Goal: Task Accomplishment & Management: Manage account settings

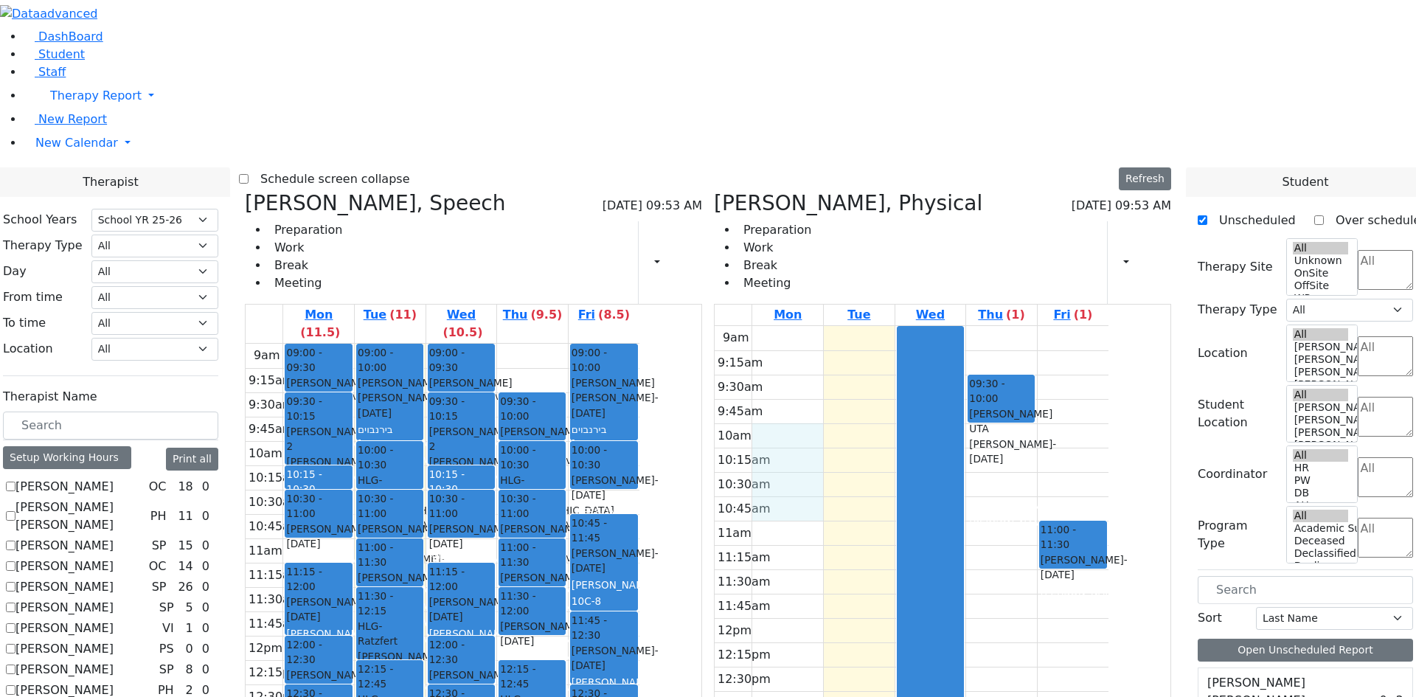
select select "212"
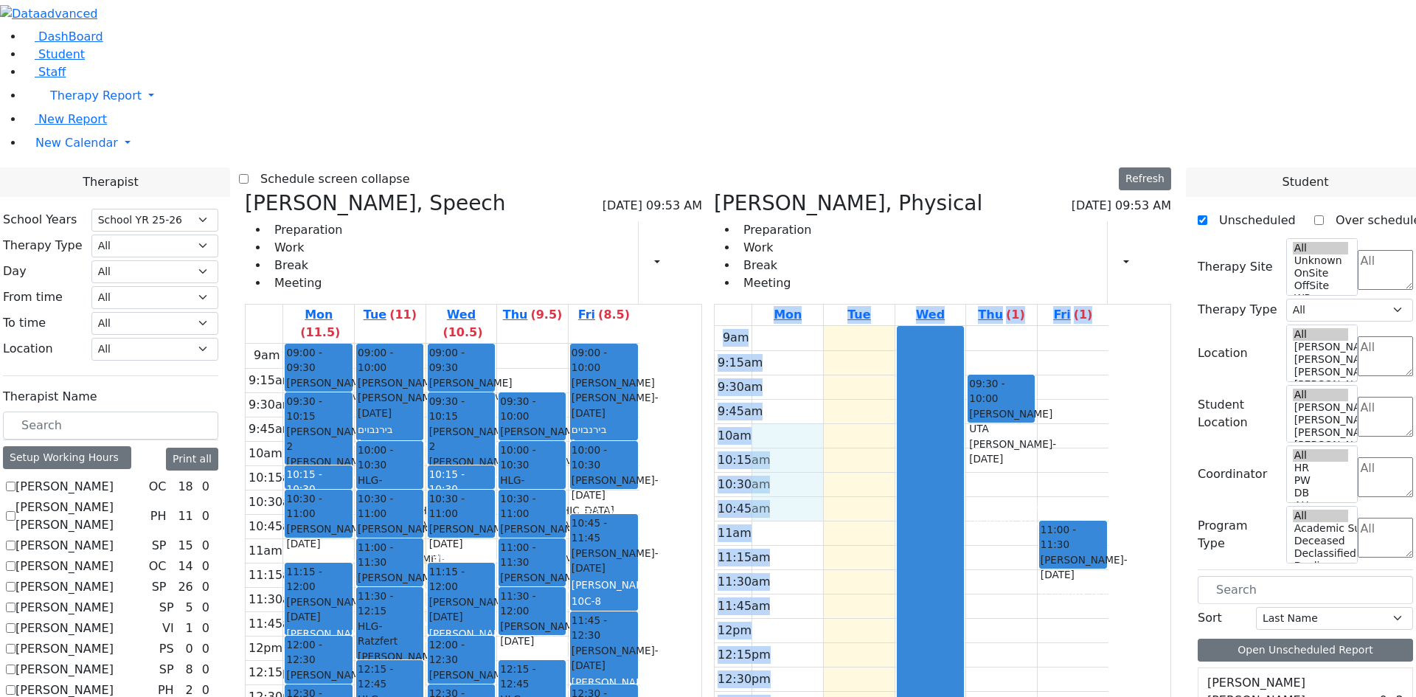
scroll to position [516, 0]
click at [639, 344] on div "9am 9:15am 9:30am 9:45am 10am 10:15am 10:30am 10:45am 11am 11:15am 11:30am 11:4…" at bounding box center [443, 636] width 394 height 584
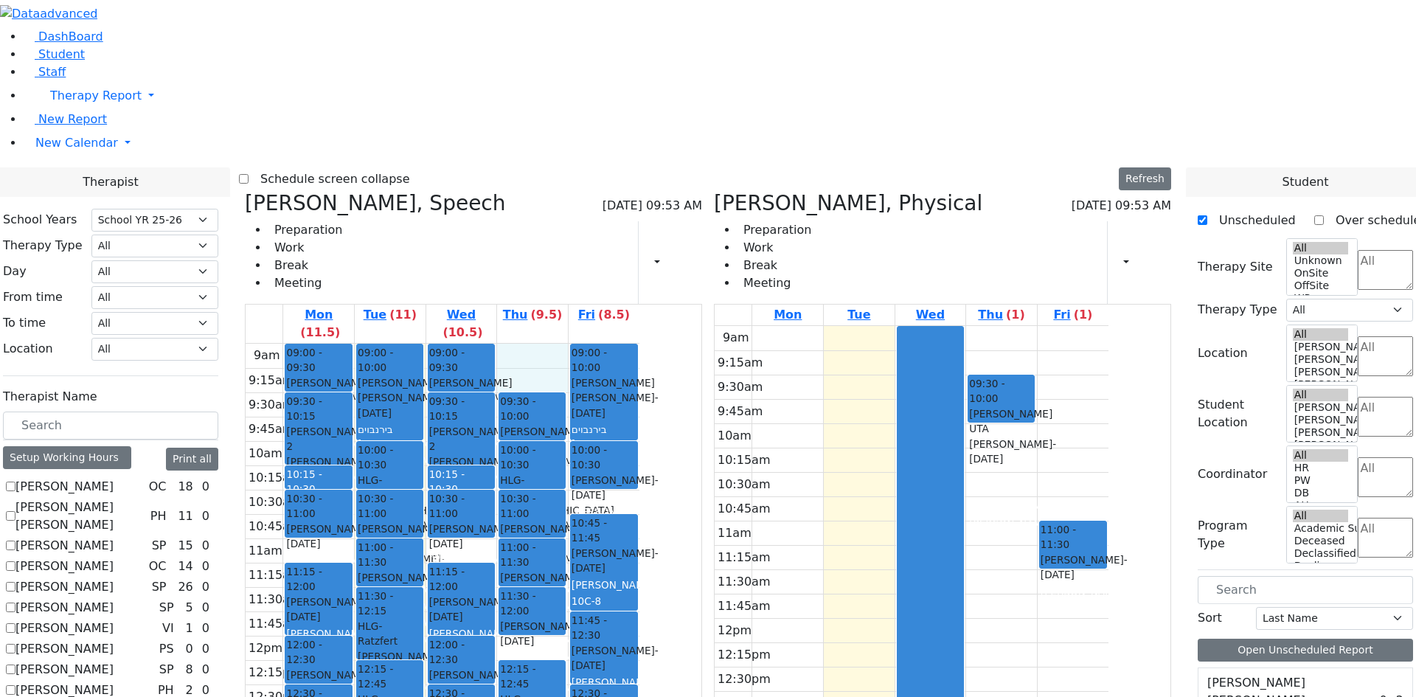
drag, startPoint x: 676, startPoint y: 114, endPoint x: 674, endPoint y: 131, distance: 17.1
click at [639, 344] on div "9am 9:15am 9:30am 9:45am 10am 10:15am 10:30am 10:45am 11am 11:15am 11:30am 11:4…" at bounding box center [443, 636] width 394 height 584
click at [874, 326] on div "9am 9:15am 9:30am 9:45am 10am 10:15am 10:30am 10:45am 11am 11:15am 11:30am 11:4…" at bounding box center [911, 618] width 394 height 584
click at [863, 326] on div "9am 9:15am 9:30am 9:45am 10am 10:15am 10:30am 10:45am 11am 11:15am 11:30am 11:4…" at bounding box center [911, 618] width 394 height 584
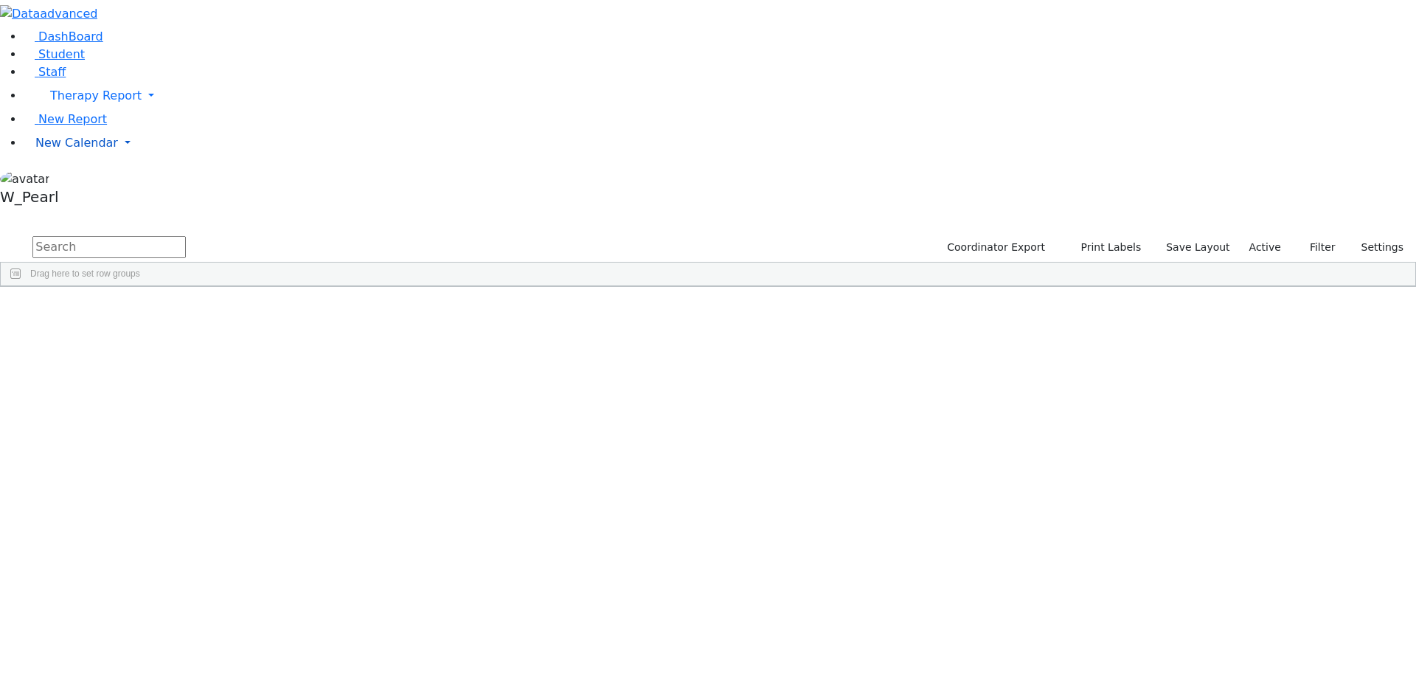
click at [66, 102] on span "New Calendar" at bounding box center [95, 95] width 91 height 14
click at [83, 181] on link "Calendar" at bounding box center [58, 173] width 53 height 18
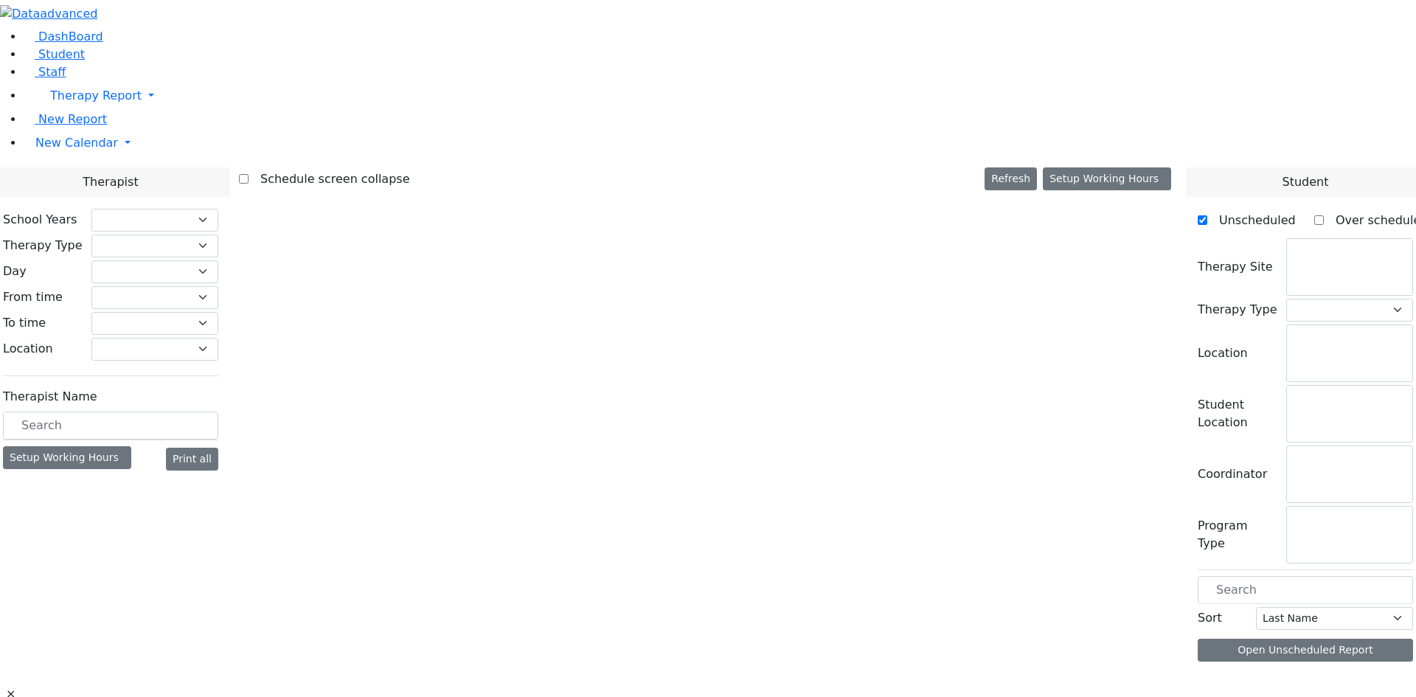
select select "212"
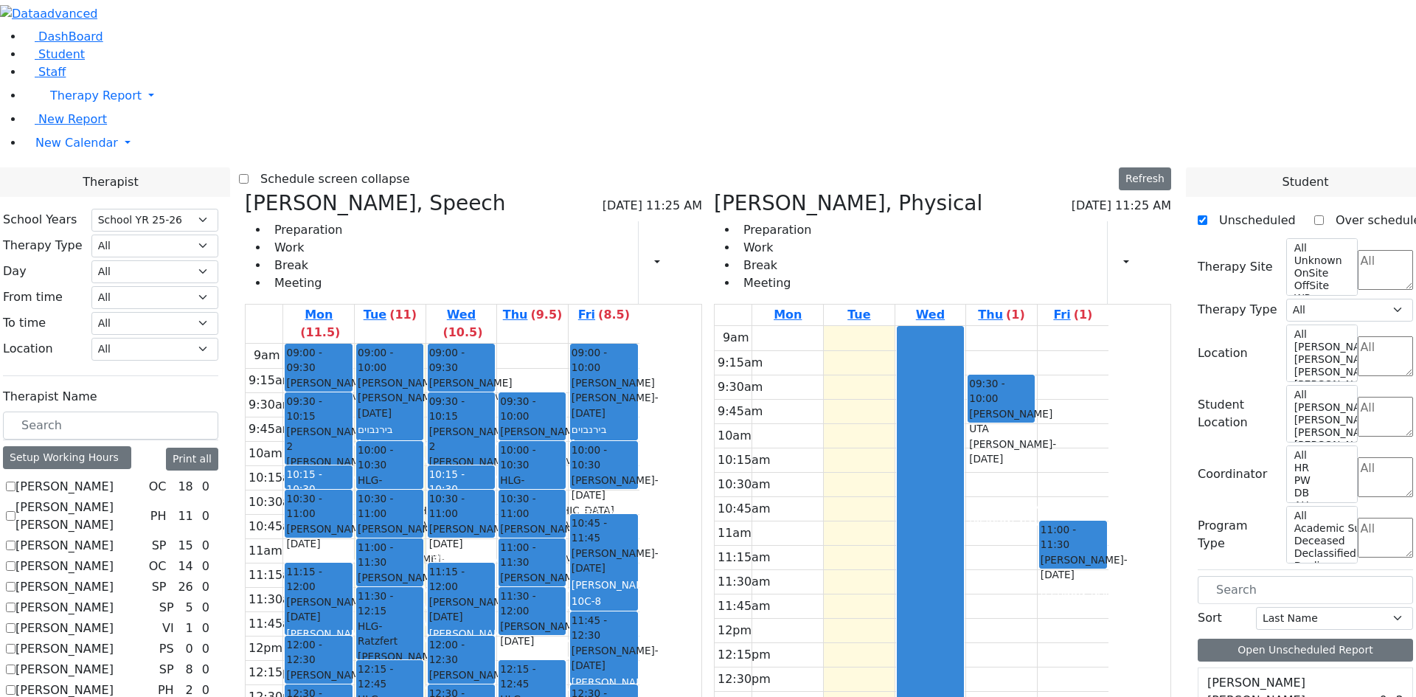
click at [714, 191] on icon at bounding box center [714, 203] width 0 height 24
select select "3"
checkbox input "false"
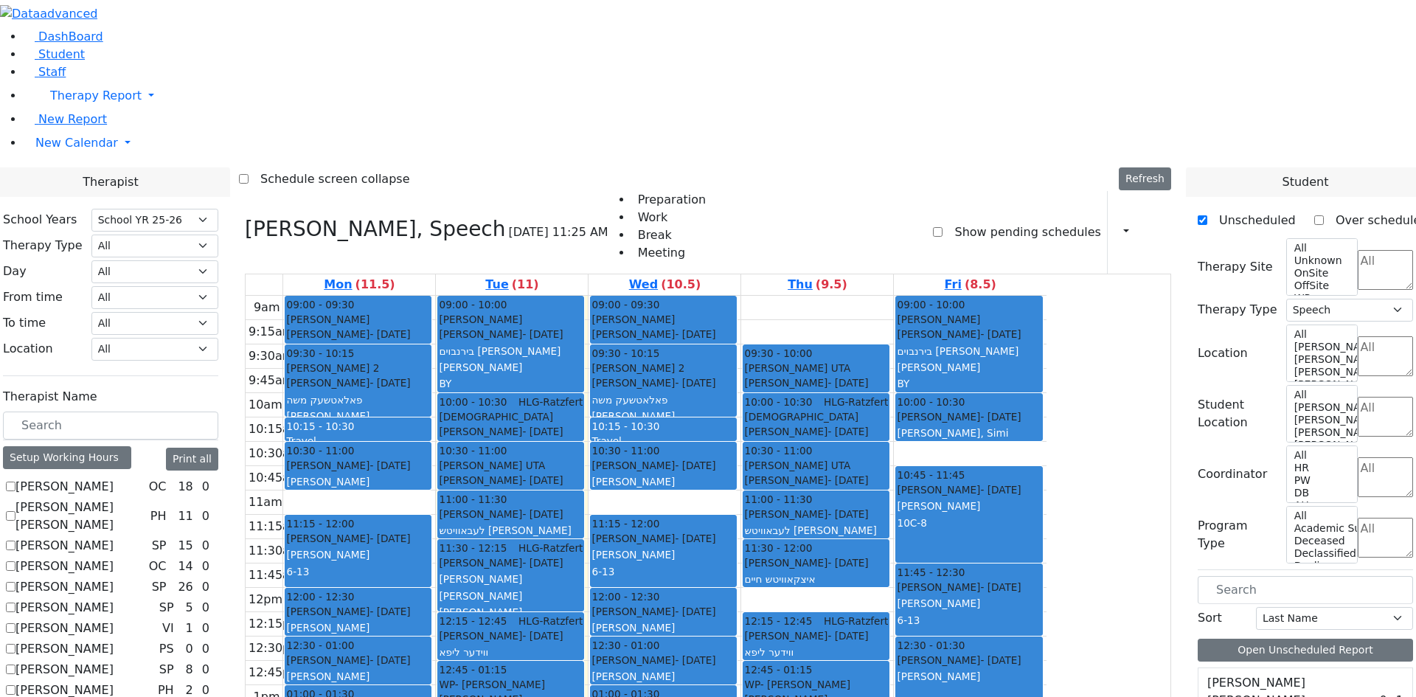
click at [396, 217] on h3 "[PERSON_NAME], Speech" at bounding box center [375, 229] width 261 height 25
click at [245, 217] on icon at bounding box center [245, 229] width 0 height 24
select select
checkbox input "false"
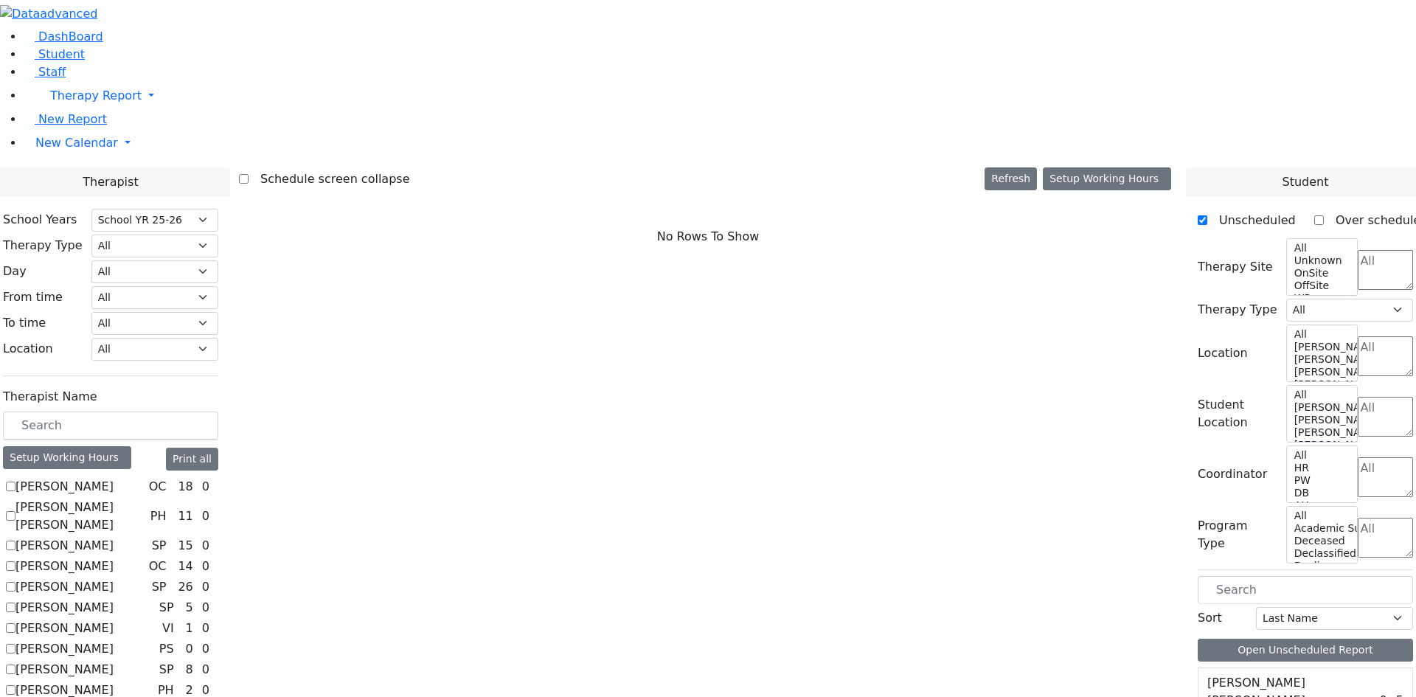
click at [114, 478] on label "[PERSON_NAME]" at bounding box center [64, 487] width 98 height 18
click at [15, 481] on input "[PERSON_NAME]" at bounding box center [11, 486] width 10 height 10
checkbox input "true"
select select "1"
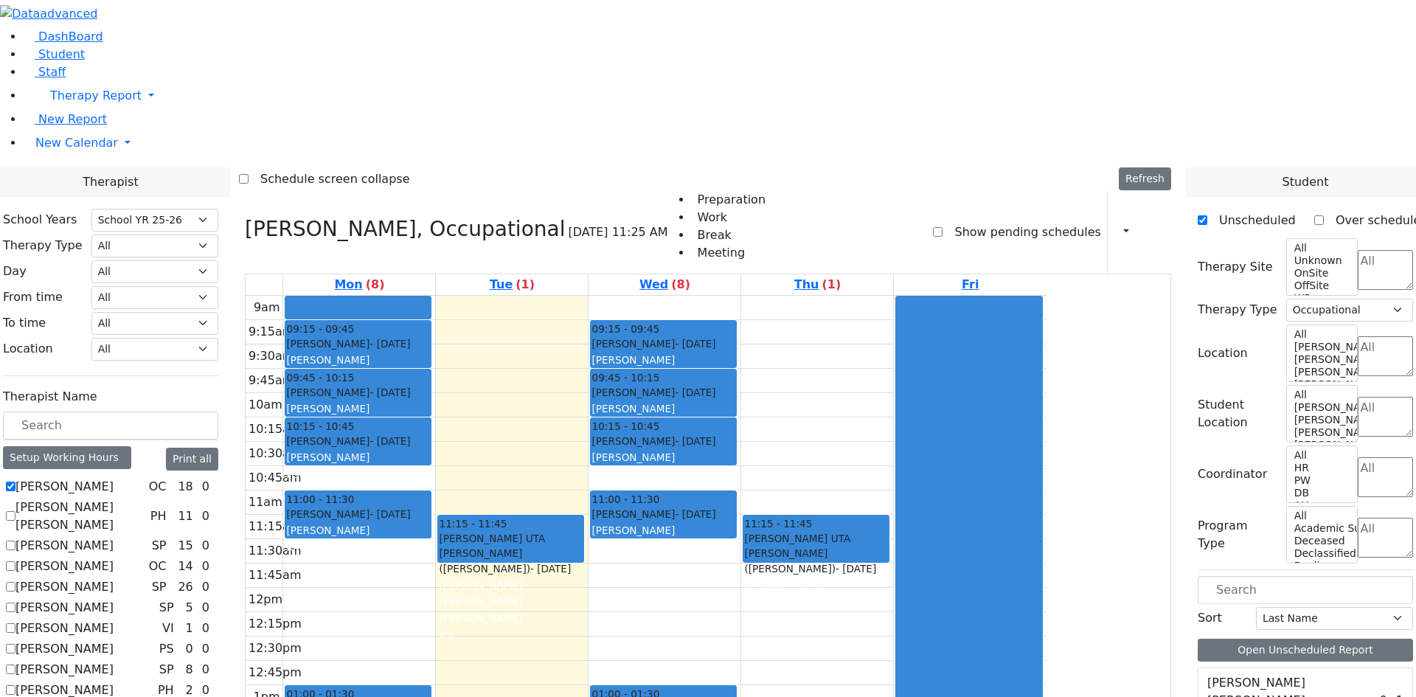
click at [114, 478] on label "[PERSON_NAME]" at bounding box center [64, 487] width 98 height 18
click at [15, 481] on input "[PERSON_NAME]" at bounding box center [11, 486] width 10 height 10
checkbox input "false"
select select
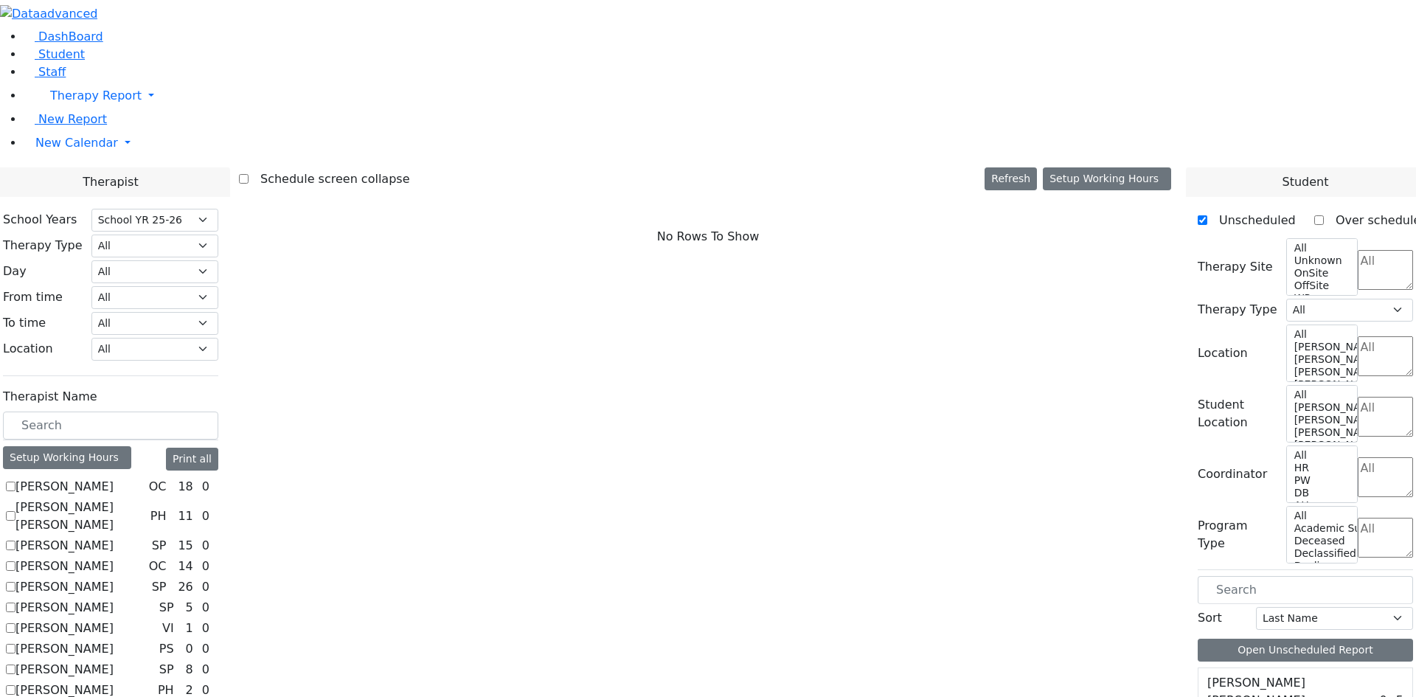
click at [145, 498] on label "[PERSON_NAME] [PERSON_NAME]" at bounding box center [79, 515] width 129 height 35
click at [15, 511] on input "[PERSON_NAME] [PERSON_NAME]" at bounding box center [11, 516] width 10 height 10
checkbox input "true"
select select "2"
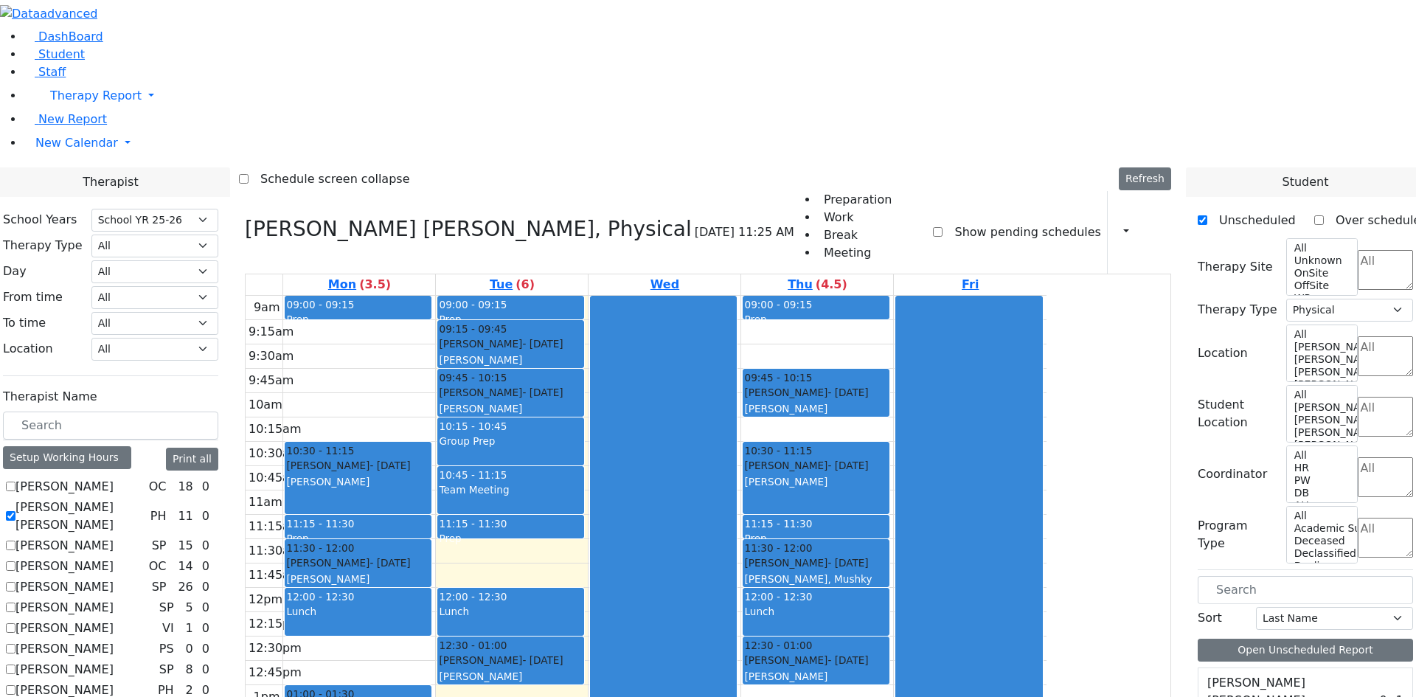
click at [145, 498] on label "[PERSON_NAME] [PERSON_NAME]" at bounding box center [79, 515] width 129 height 35
click at [15, 511] on input "[PERSON_NAME] [PERSON_NAME]" at bounding box center [11, 516] width 10 height 10
checkbox input "false"
select select
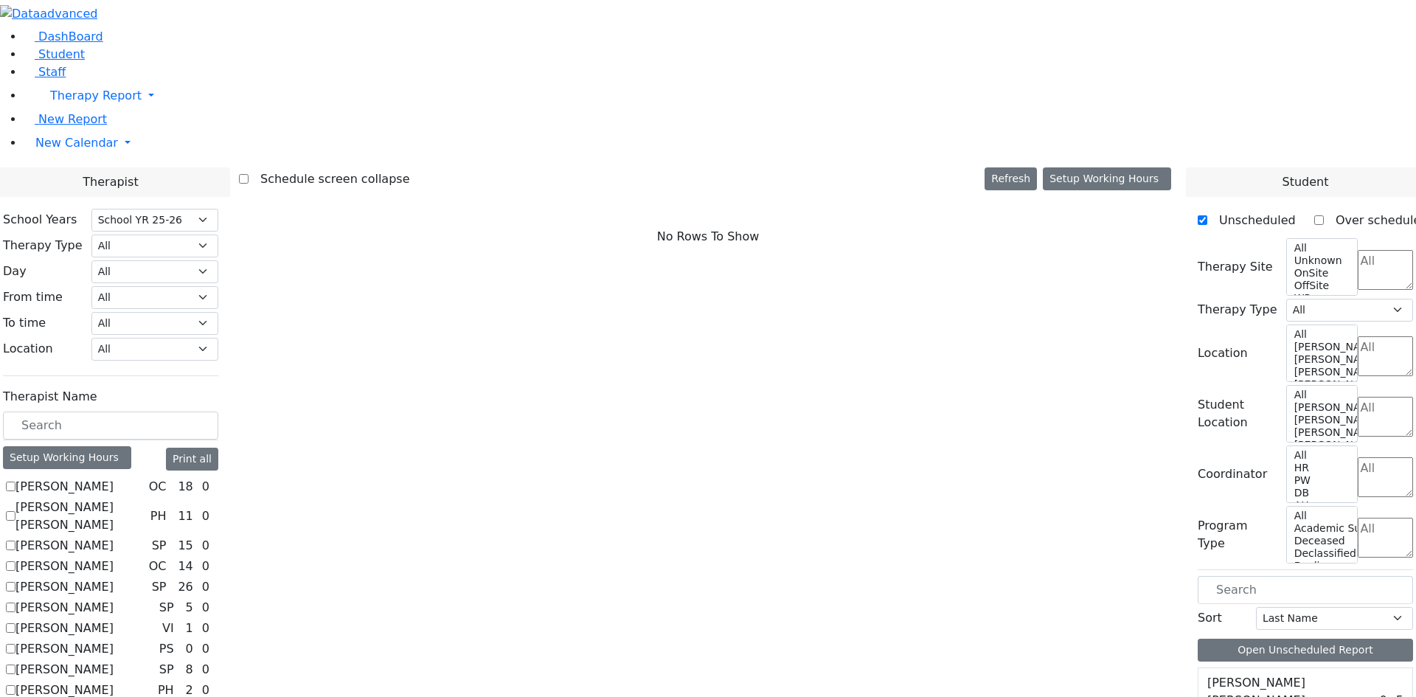
click at [114, 557] on label "[PERSON_NAME]" at bounding box center [64, 566] width 98 height 18
click at [15, 561] on input "[PERSON_NAME]" at bounding box center [11, 566] width 10 height 10
checkbox input "true"
select select "1"
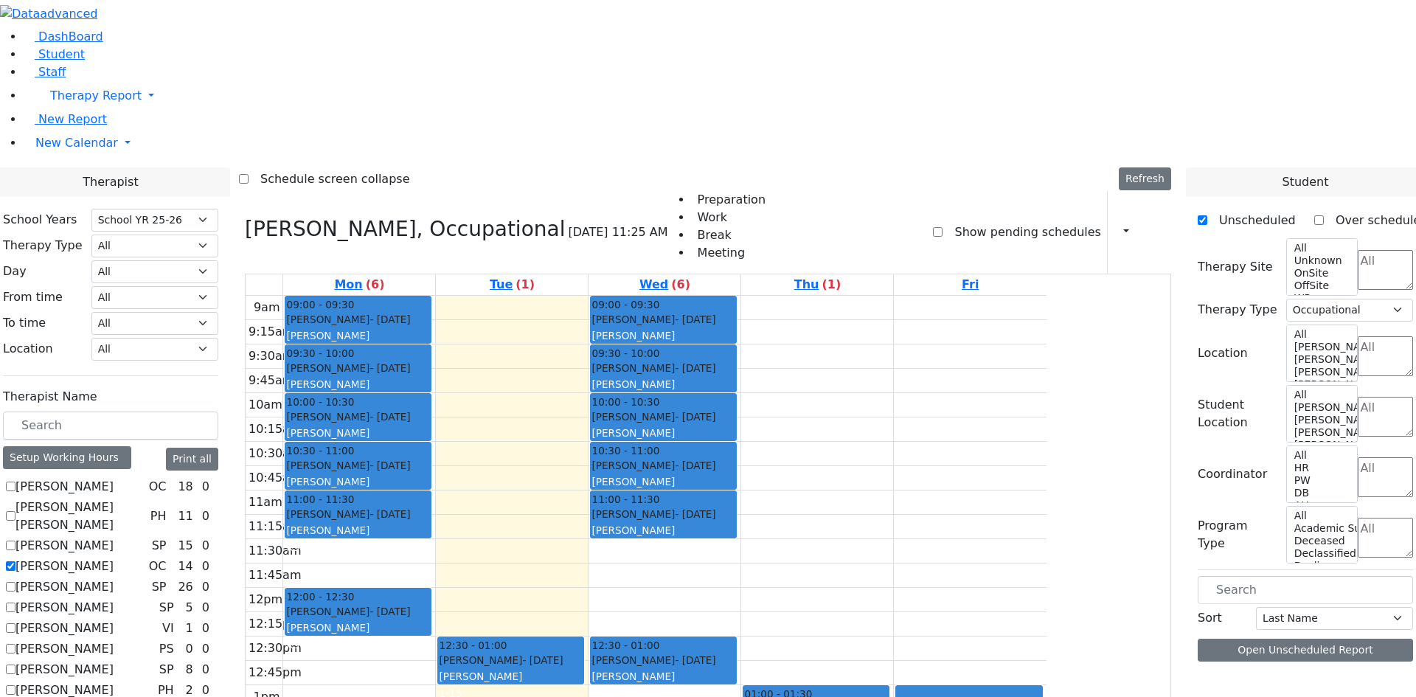
click at [114, 557] on label "[PERSON_NAME]" at bounding box center [64, 566] width 98 height 18
click at [15, 561] on input "[PERSON_NAME]" at bounding box center [11, 566] width 10 height 10
checkbox input "false"
select select
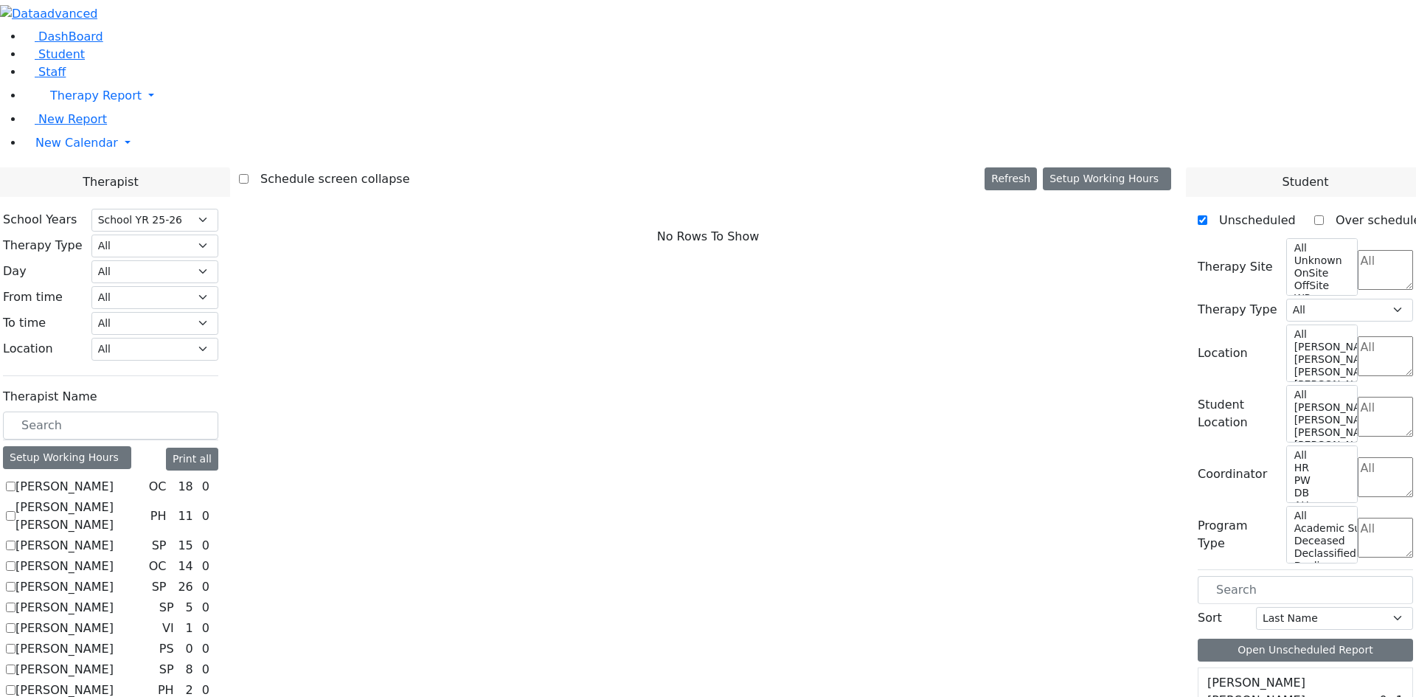
click at [114, 599] on label "[PERSON_NAME]" at bounding box center [64, 608] width 98 height 18
click at [15, 602] on input "[PERSON_NAME]" at bounding box center [11, 607] width 10 height 10
checkbox input "true"
select select "3"
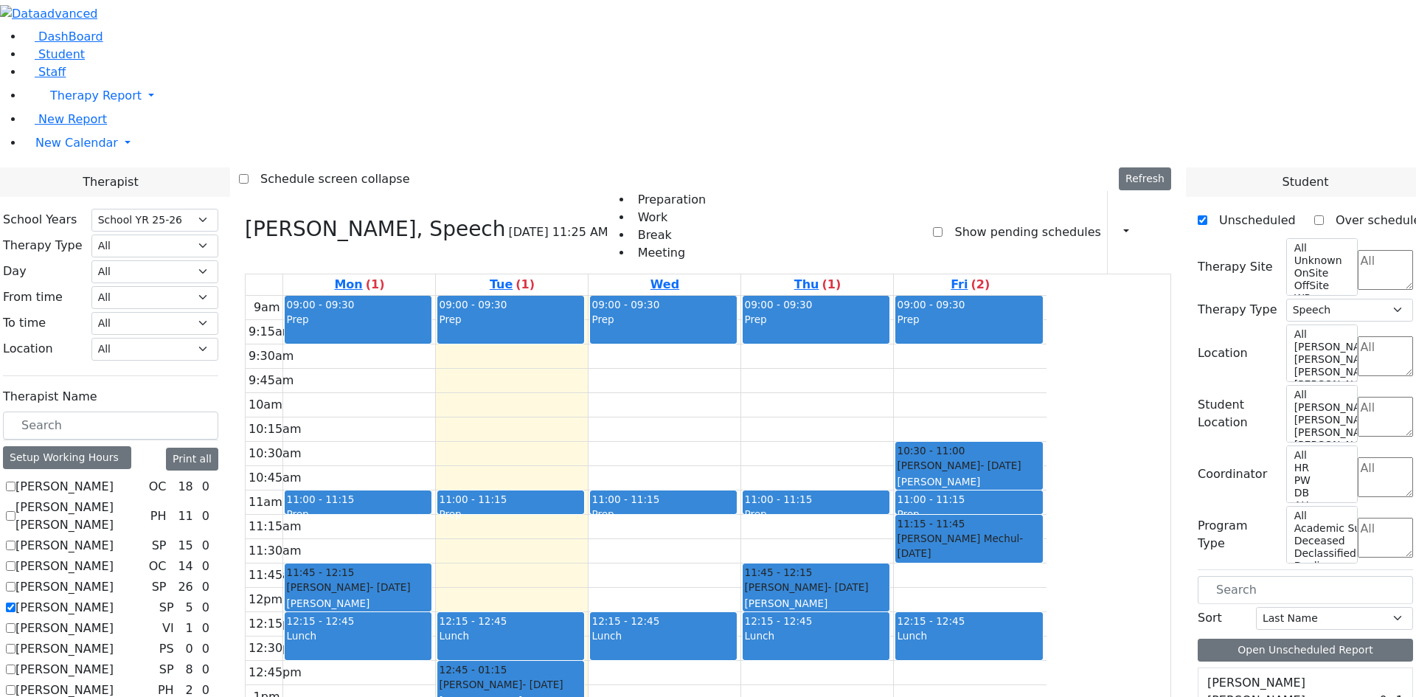
click at [114, 619] on label "[PERSON_NAME]" at bounding box center [64, 628] width 98 height 18
click at [15, 623] on input "[PERSON_NAME]" at bounding box center [11, 628] width 10 height 10
checkbox input "true"
select select
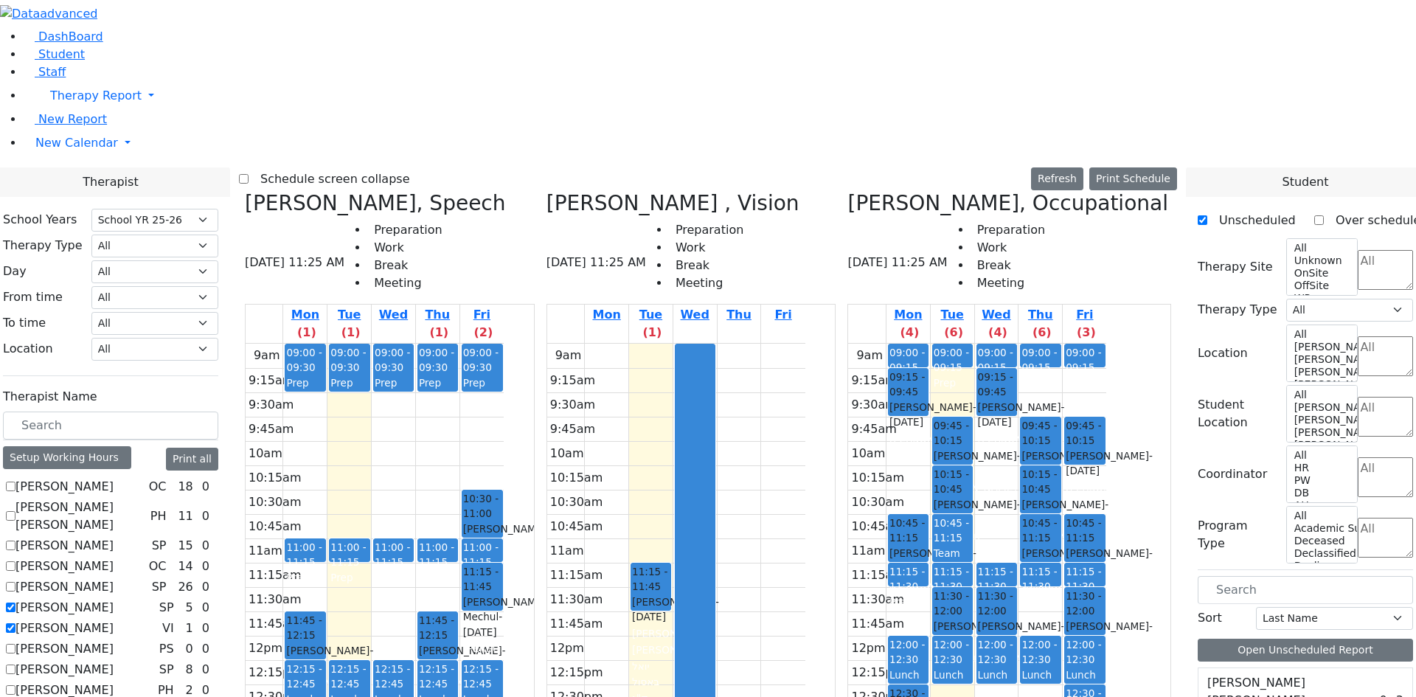
checkbox input "false"
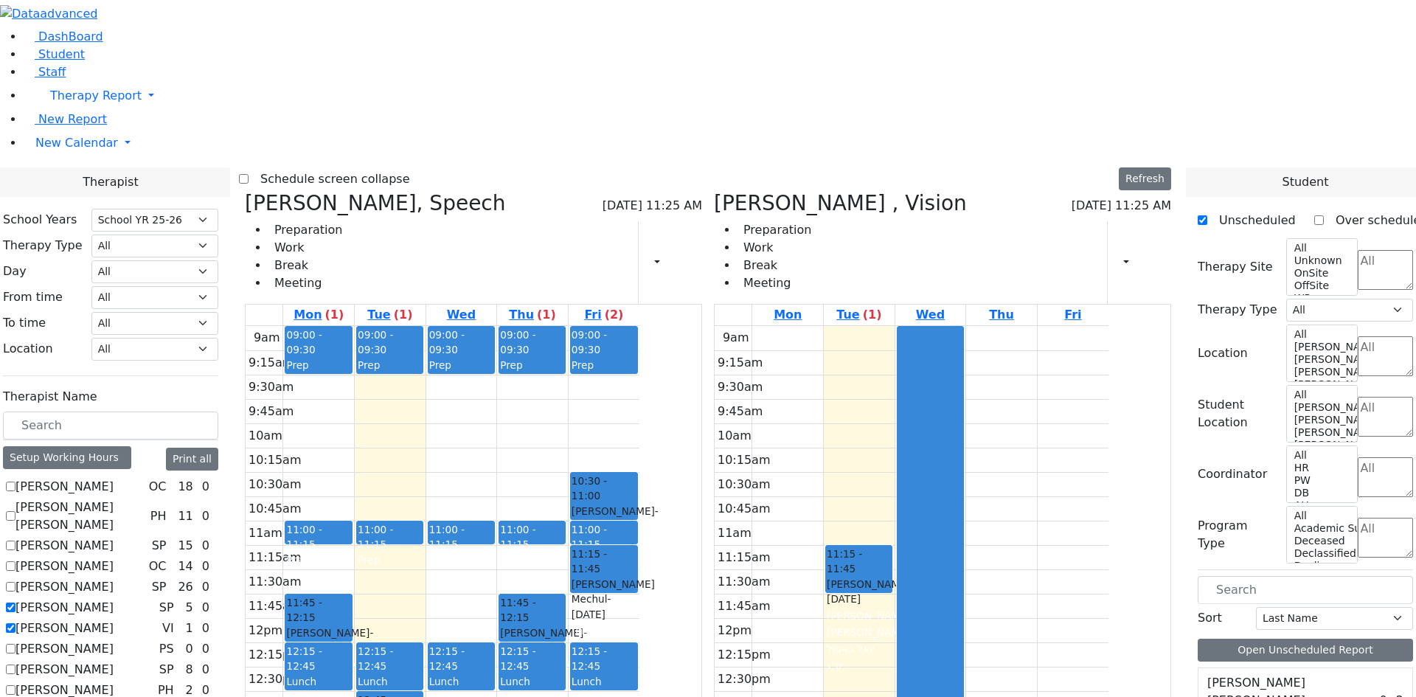
scroll to position [221, 0]
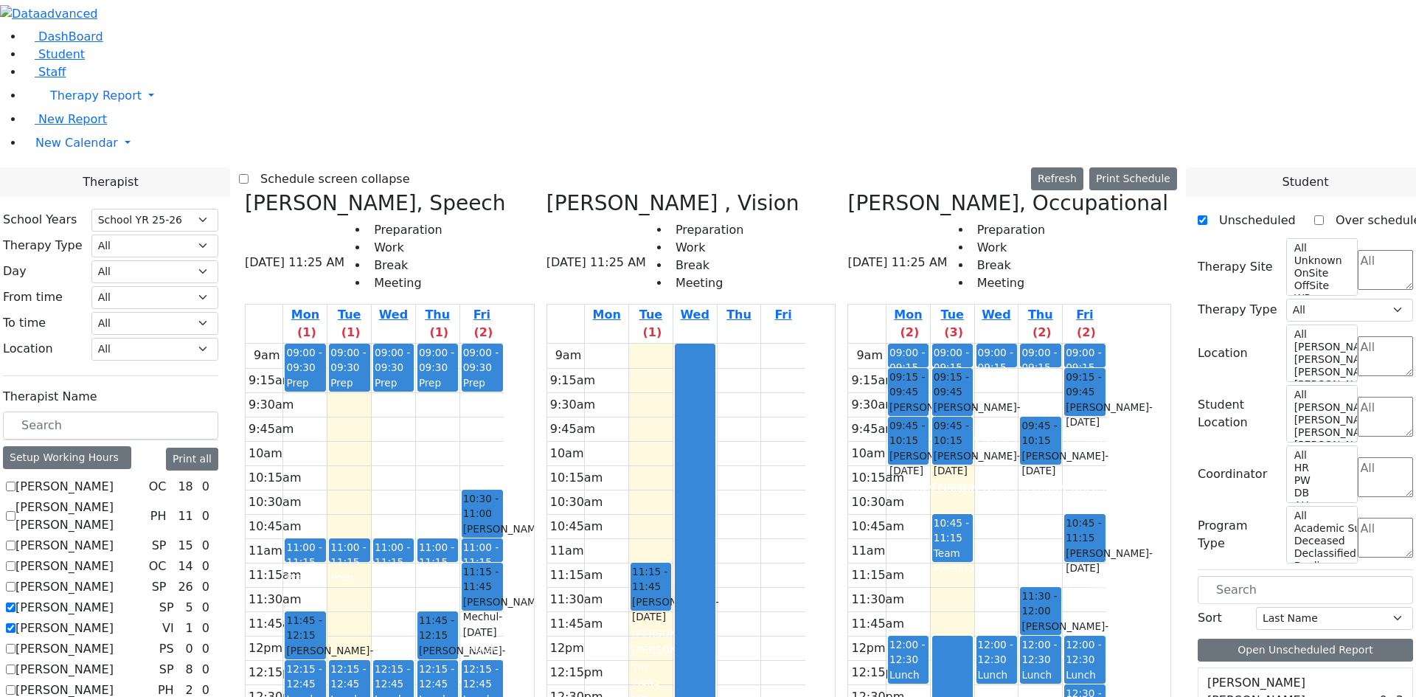
checkbox input "false"
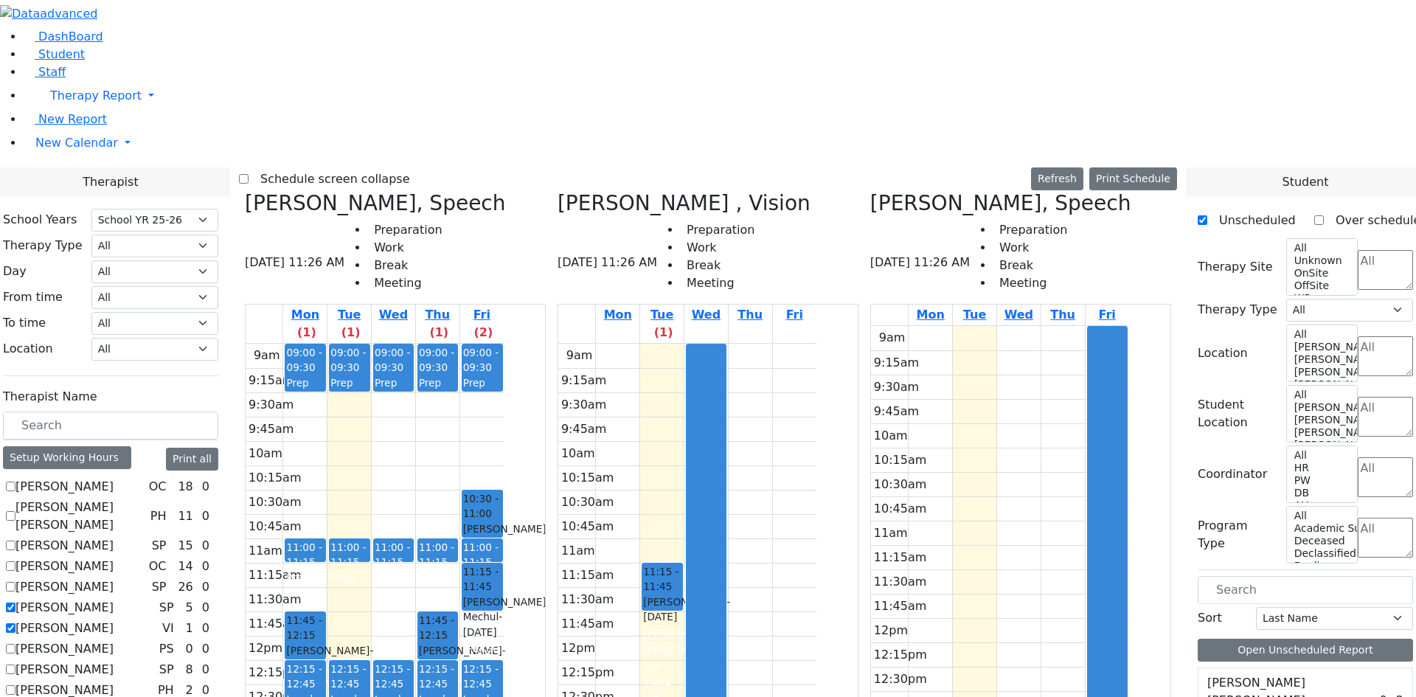
checkbox input "false"
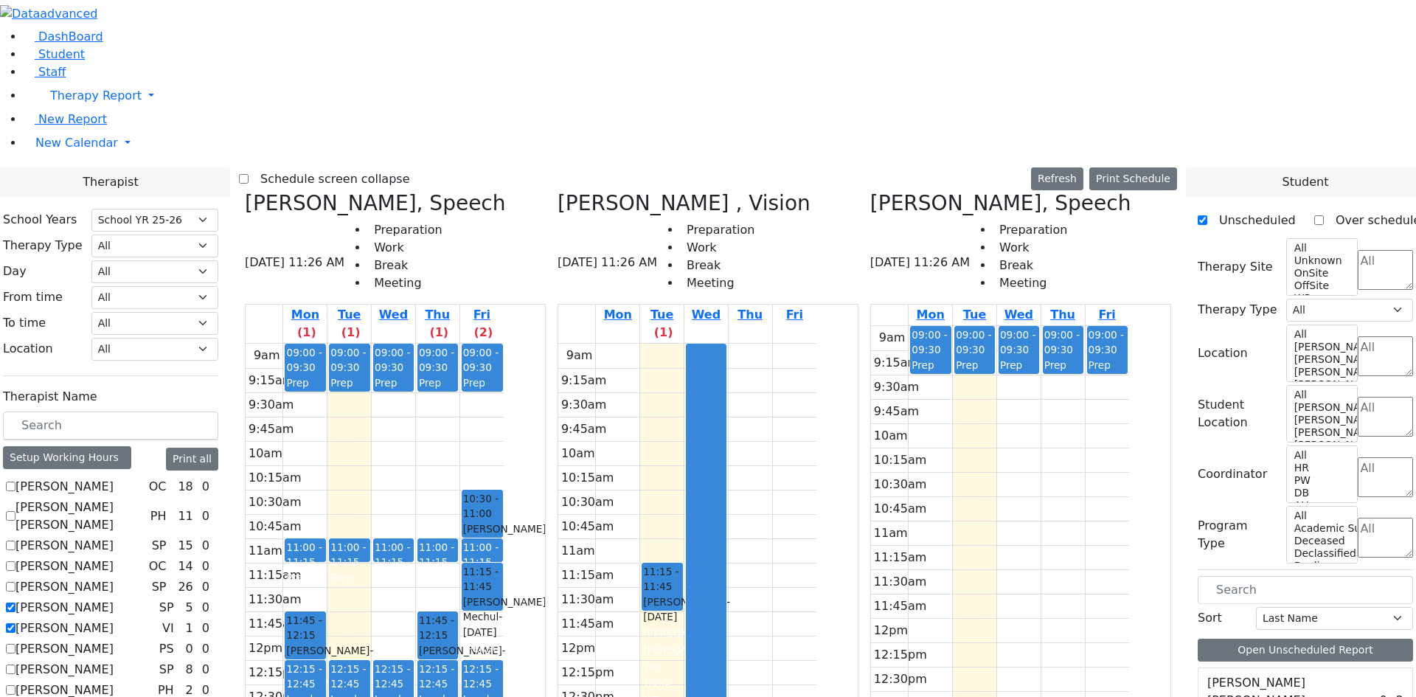
checkbox input "false"
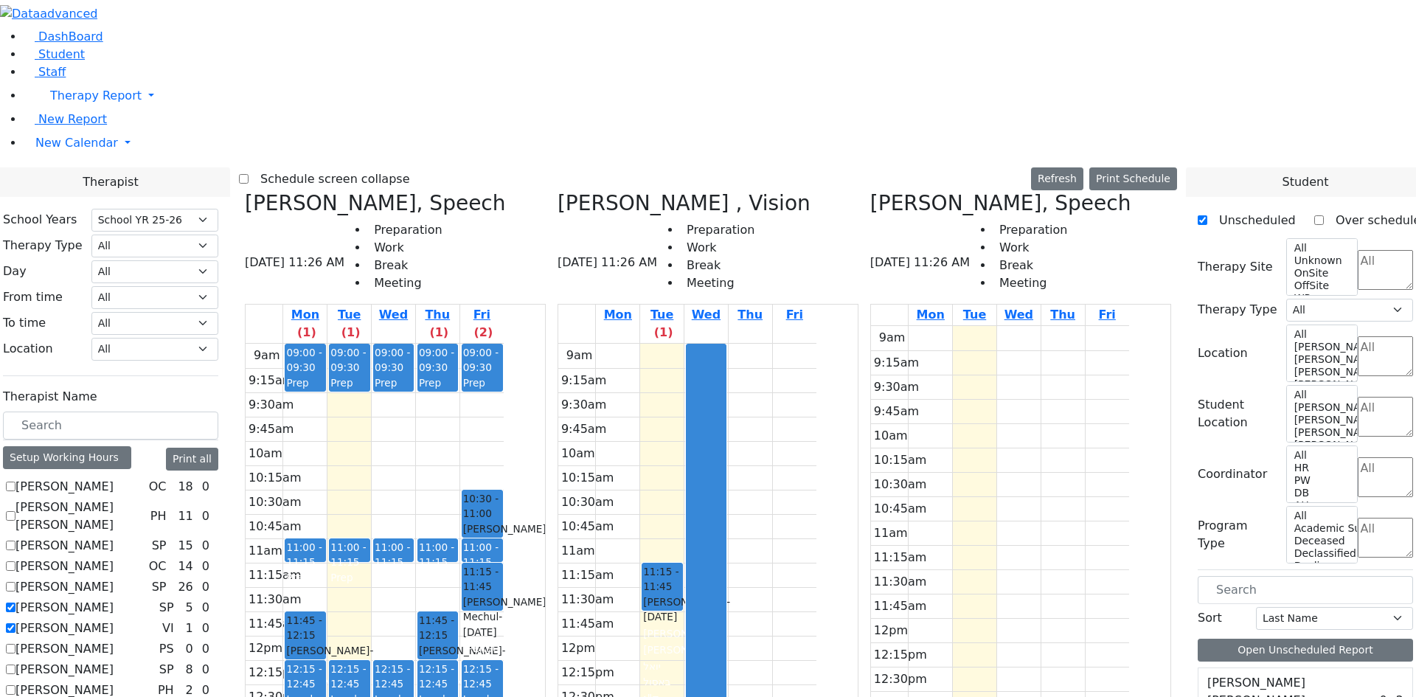
checkbox input "false"
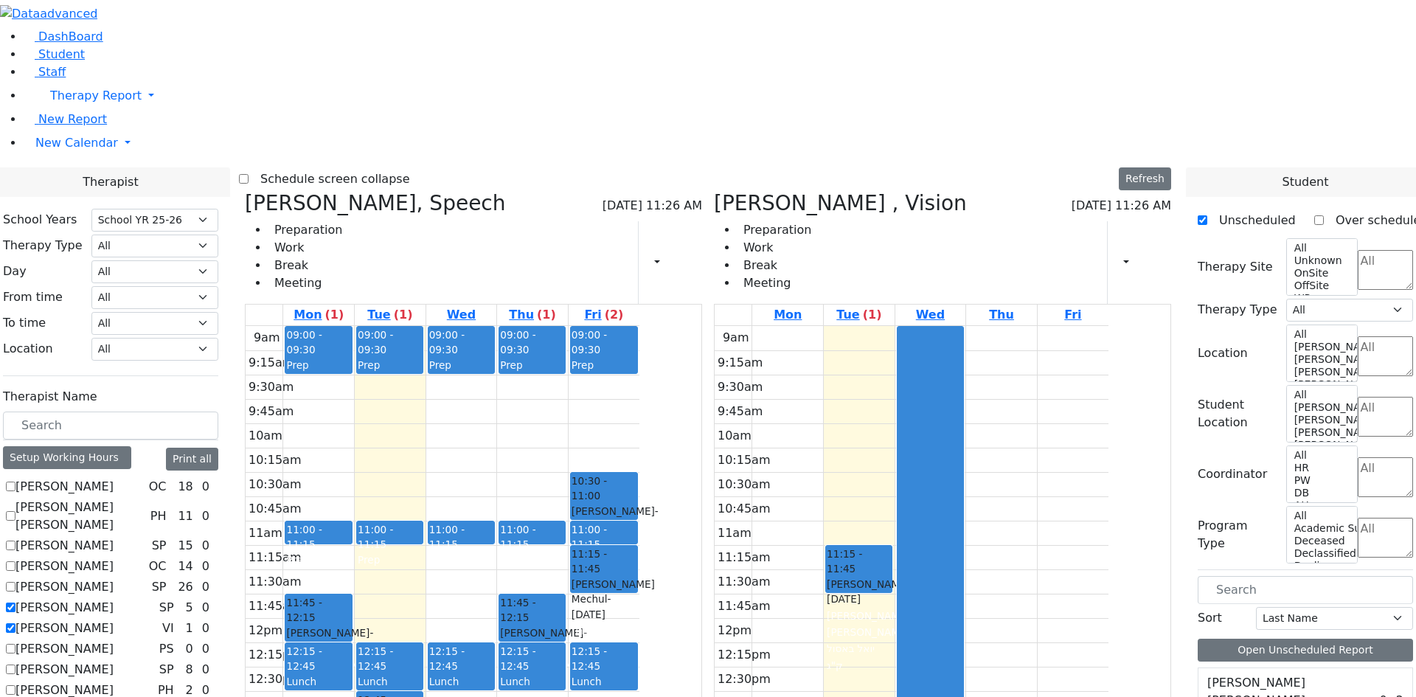
checkbox input "true"
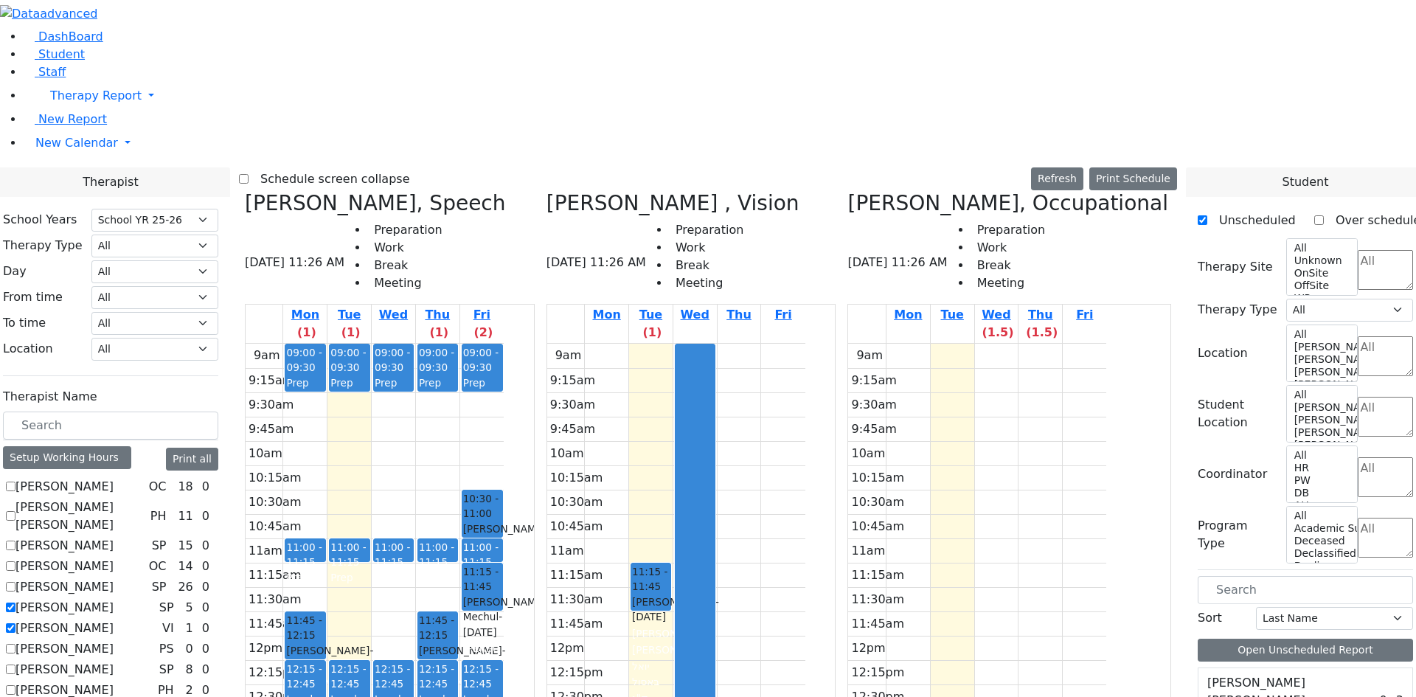
checkbox input "true"
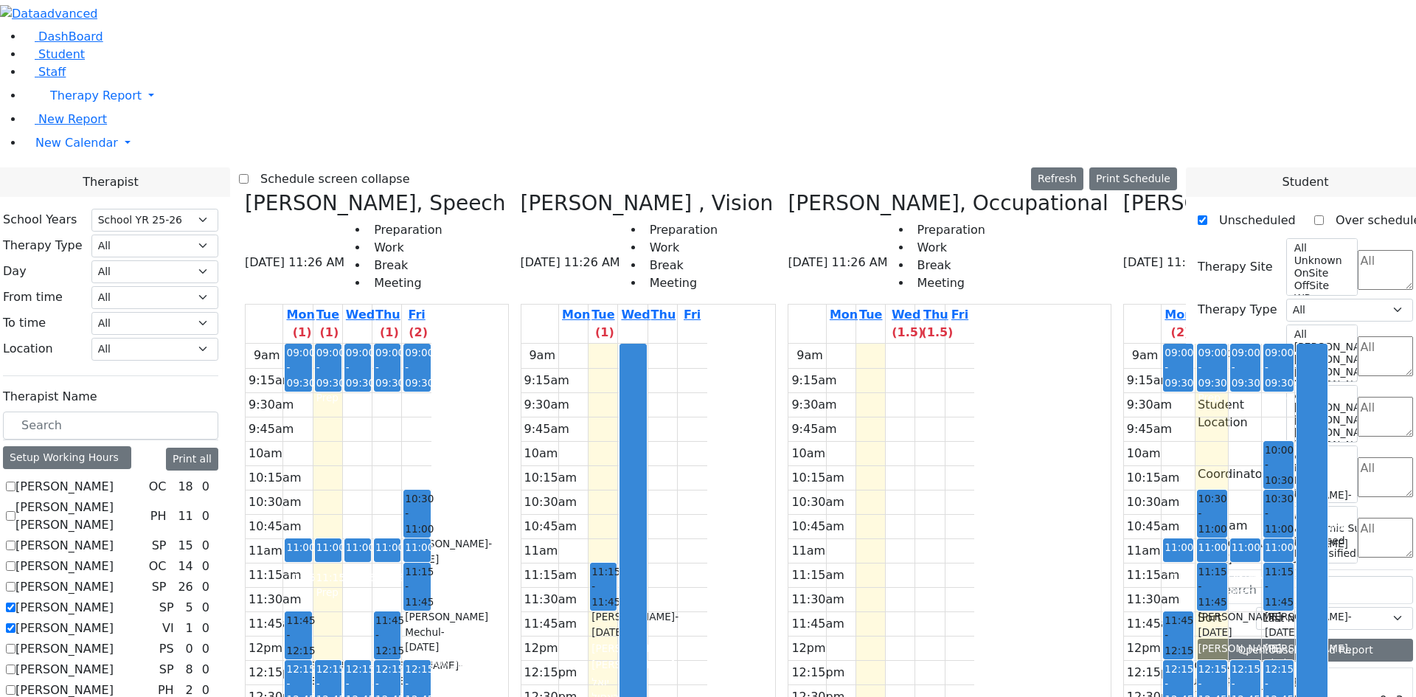
checkbox input "true"
click at [218, 448] on button "Print all" at bounding box center [192, 459] width 52 height 23
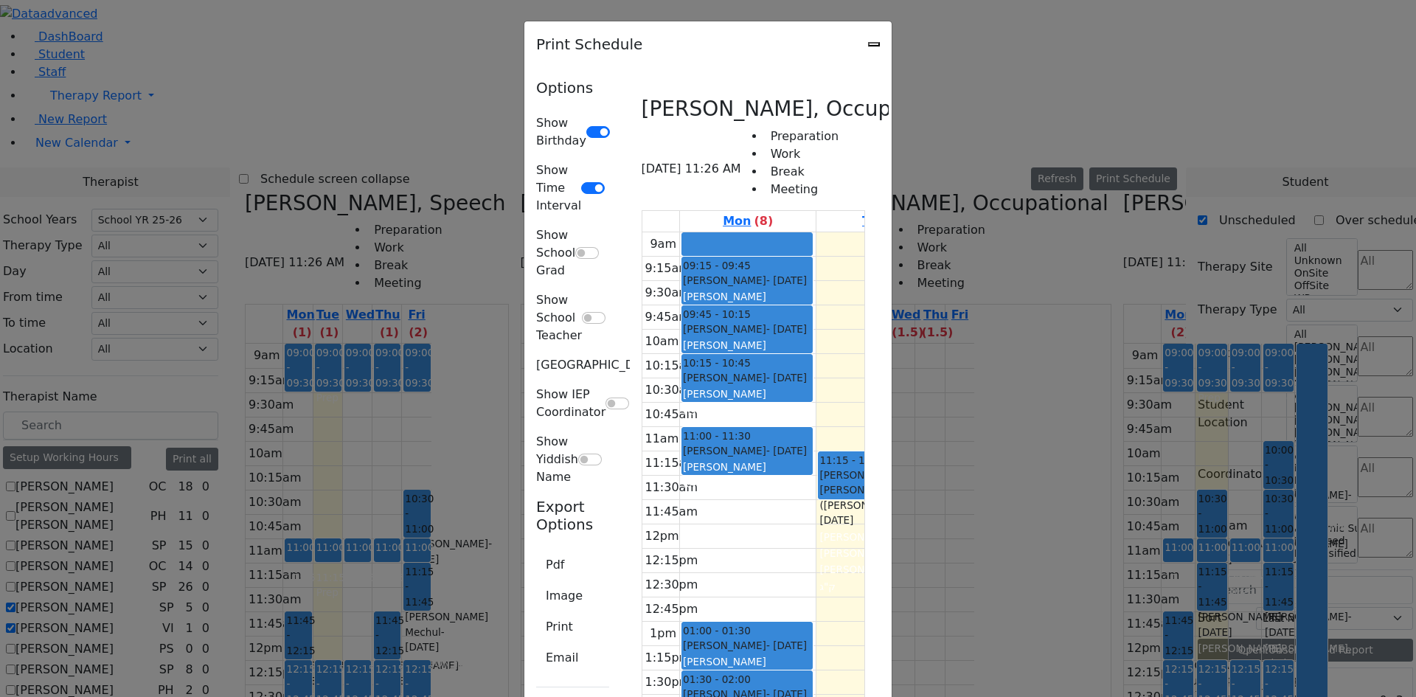
scroll to position [5972, 0]
click at [536, 613] on button "Print" at bounding box center [559, 627] width 46 height 28
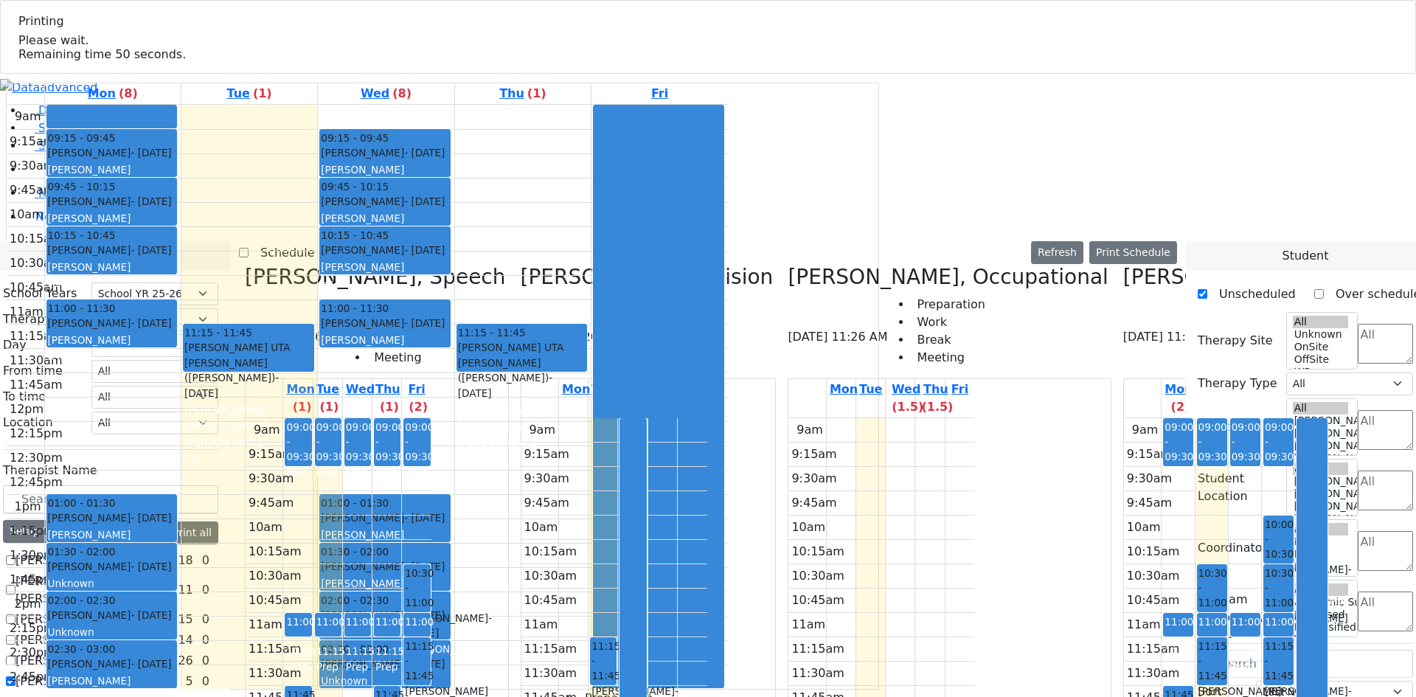
select select "212"
click at [245, 265] on icon at bounding box center [245, 277] width 0 height 24
checkbox input "false"
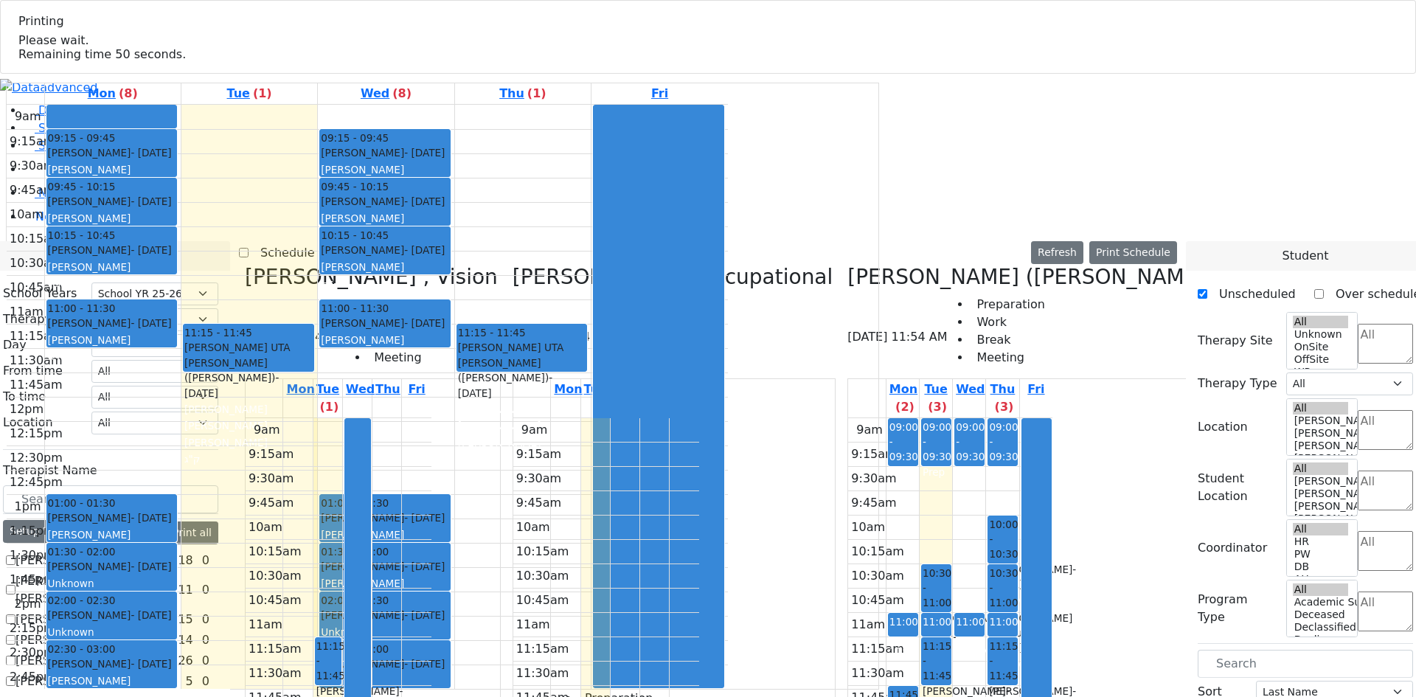
click at [512, 265] on icon at bounding box center [512, 277] width 0 height 24
checkbox input "false"
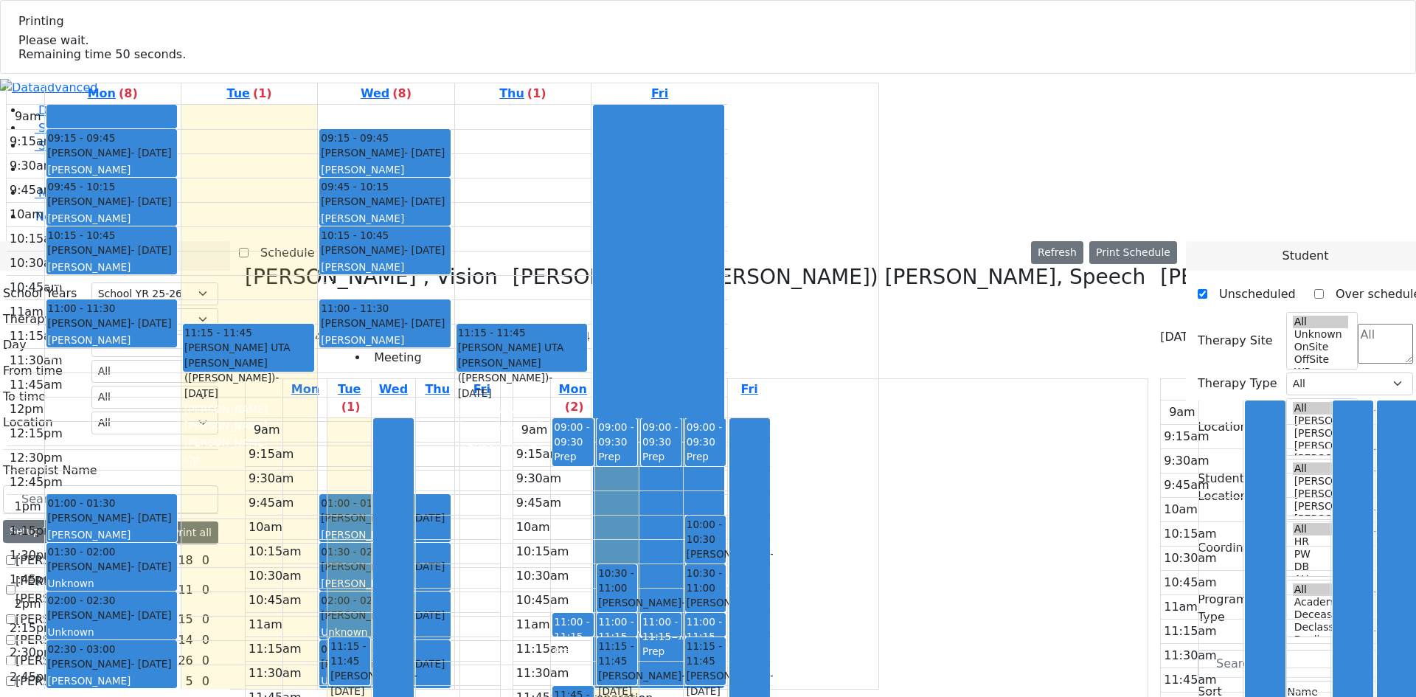
click at [245, 265] on icon at bounding box center [245, 277] width 0 height 24
checkbox input "false"
select select "3"
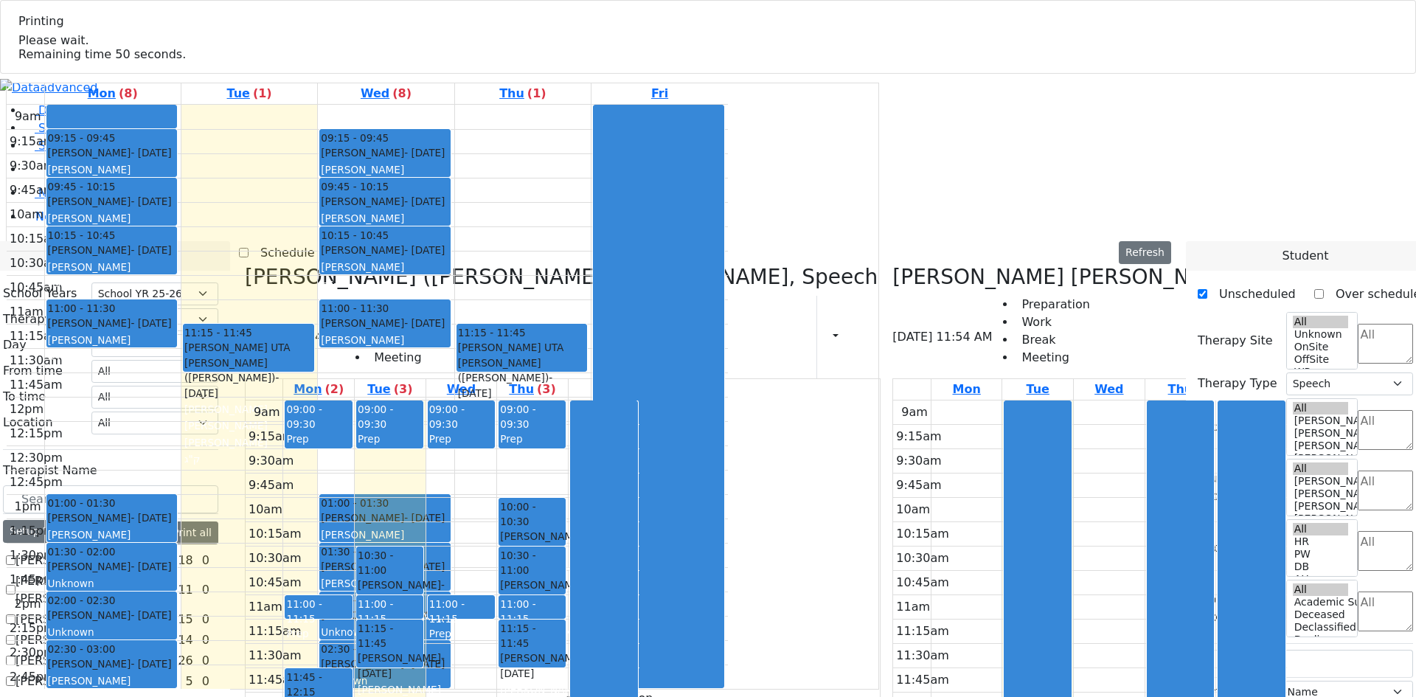
click at [245, 265] on icon at bounding box center [245, 277] width 0 height 24
checkbox input "false"
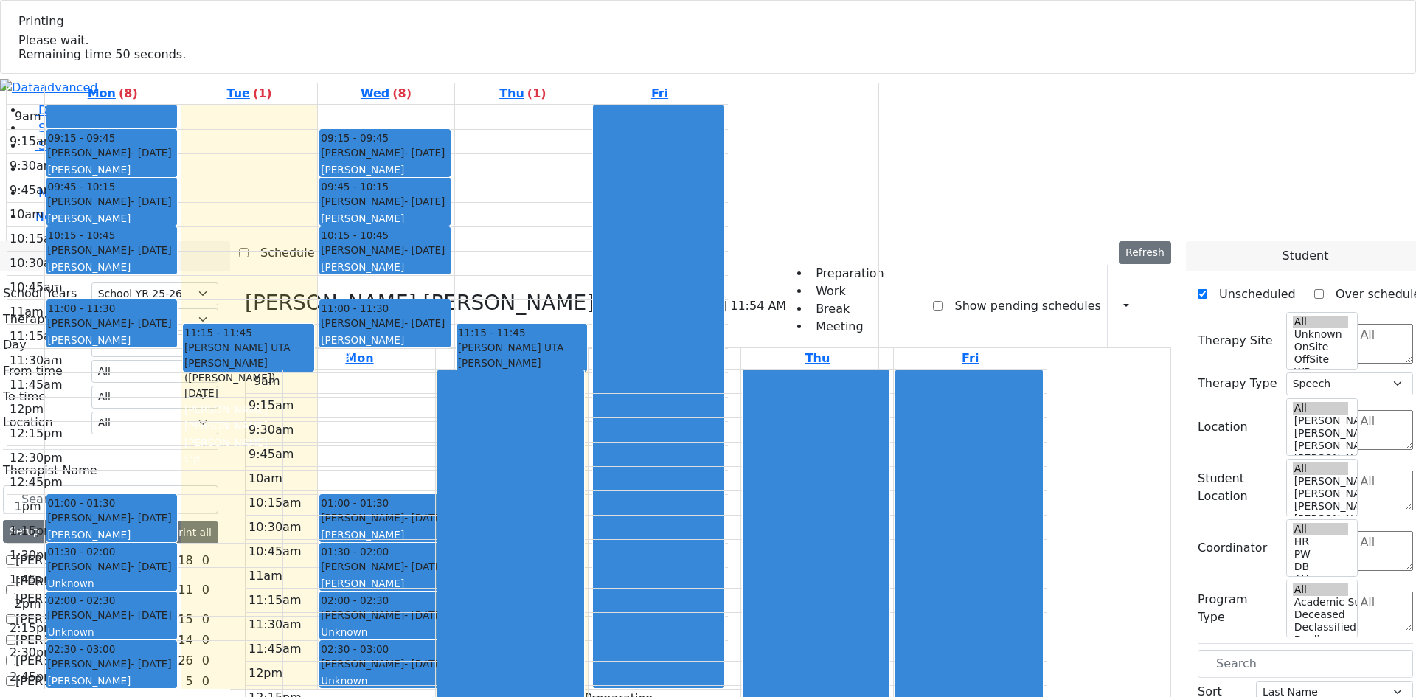
click at [245, 291] on icon at bounding box center [245, 303] width 0 height 24
checkbox input "false"
select select
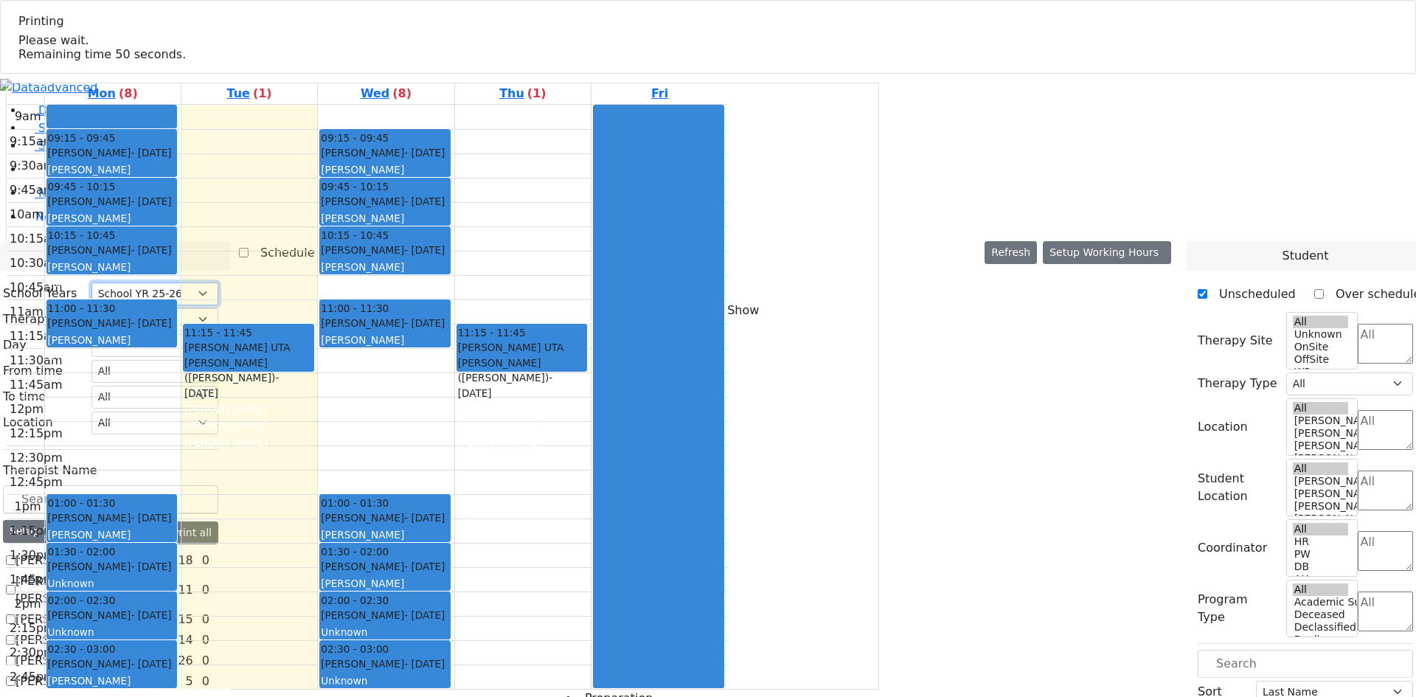
click at [218, 282] on select "Select School [GEOGRAPHIC_DATA] YR 25-26 Summer YR 25 School YR 24-25 Summer YR…" at bounding box center [154, 293] width 127 height 23
select select "210"
click at [218, 282] on select "Select School [GEOGRAPHIC_DATA] YR 25-26 Summer YR 25 School YR 24-25 Summer YR…" at bounding box center [154, 293] width 127 height 23
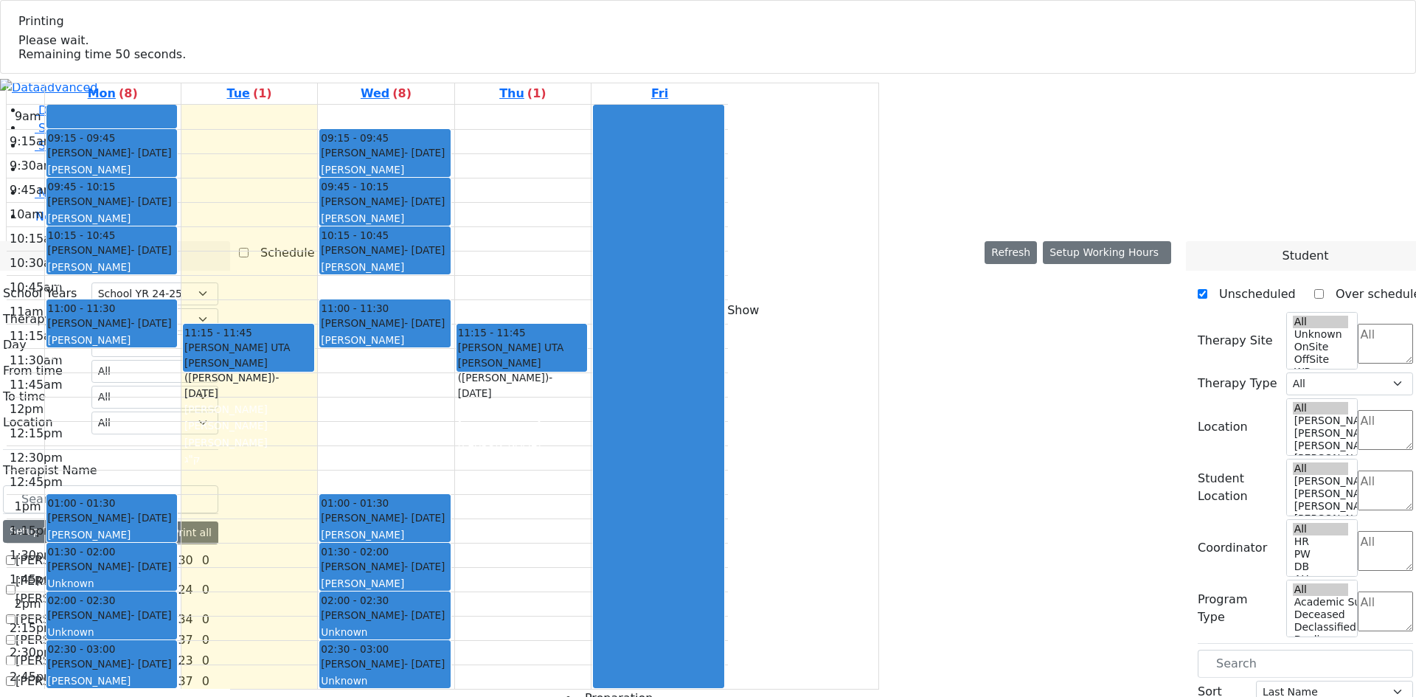
checkbox input "true"
select select "1"
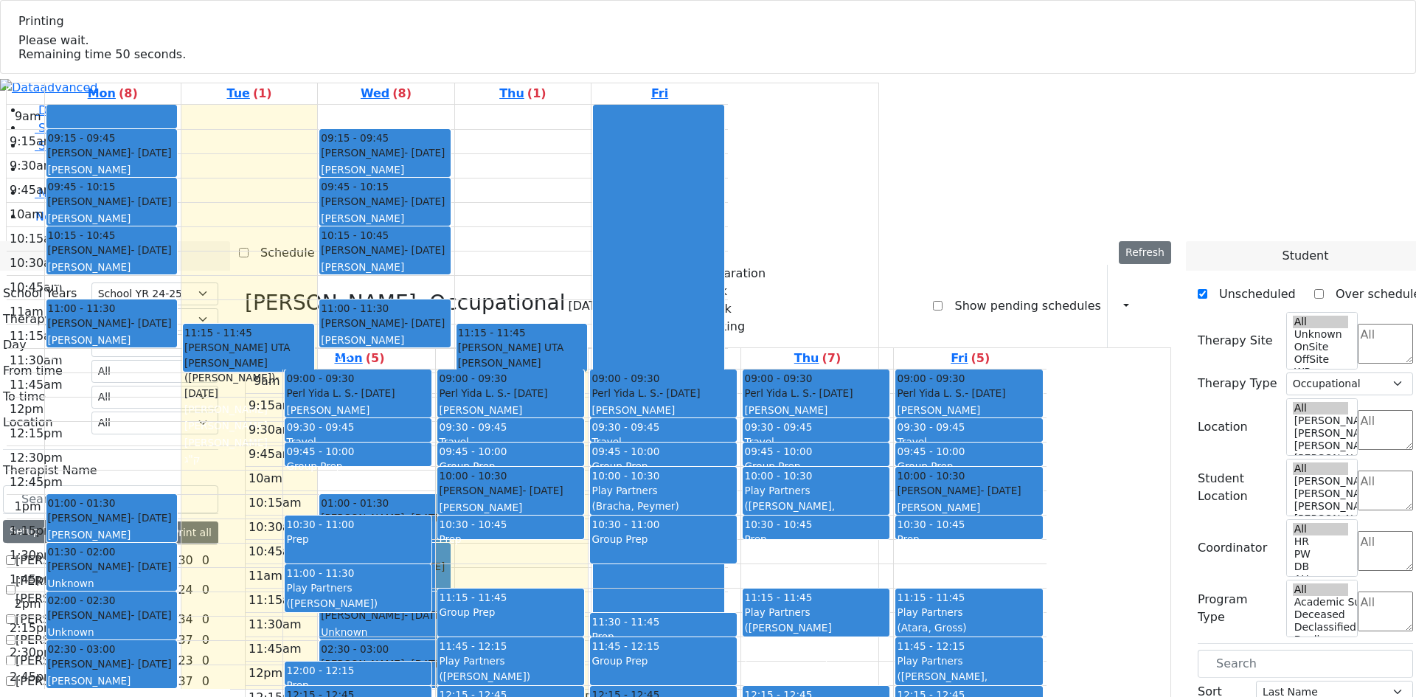
drag, startPoint x: 517, startPoint y: 619, endPoint x: 543, endPoint y: 608, distance: 28.1
click at [527, 636] on div "9am 9:15am 9:30am 9:45am 10am 10:15am 10:30am 10:45am 11am 11:15am 11:30am 11:4…" at bounding box center [646, 661] width 801 height 584
drag, startPoint x: 627, startPoint y: 512, endPoint x: 704, endPoint y: 517, distance: 76.9
click at [651, 540] on div "9am 9:15am 9:30am 9:45am 10am 10:15am 10:30am 10:45am 11am 11:15am 11:30am 11:4…" at bounding box center [646, 661] width 801 height 584
click at [785, 523] on div "9am 9:15am 9:30am 9:45am 10am 10:15am 10:30am 10:45am 11am 11:15am 11:30am 11:4…" at bounding box center [646, 661] width 801 height 584
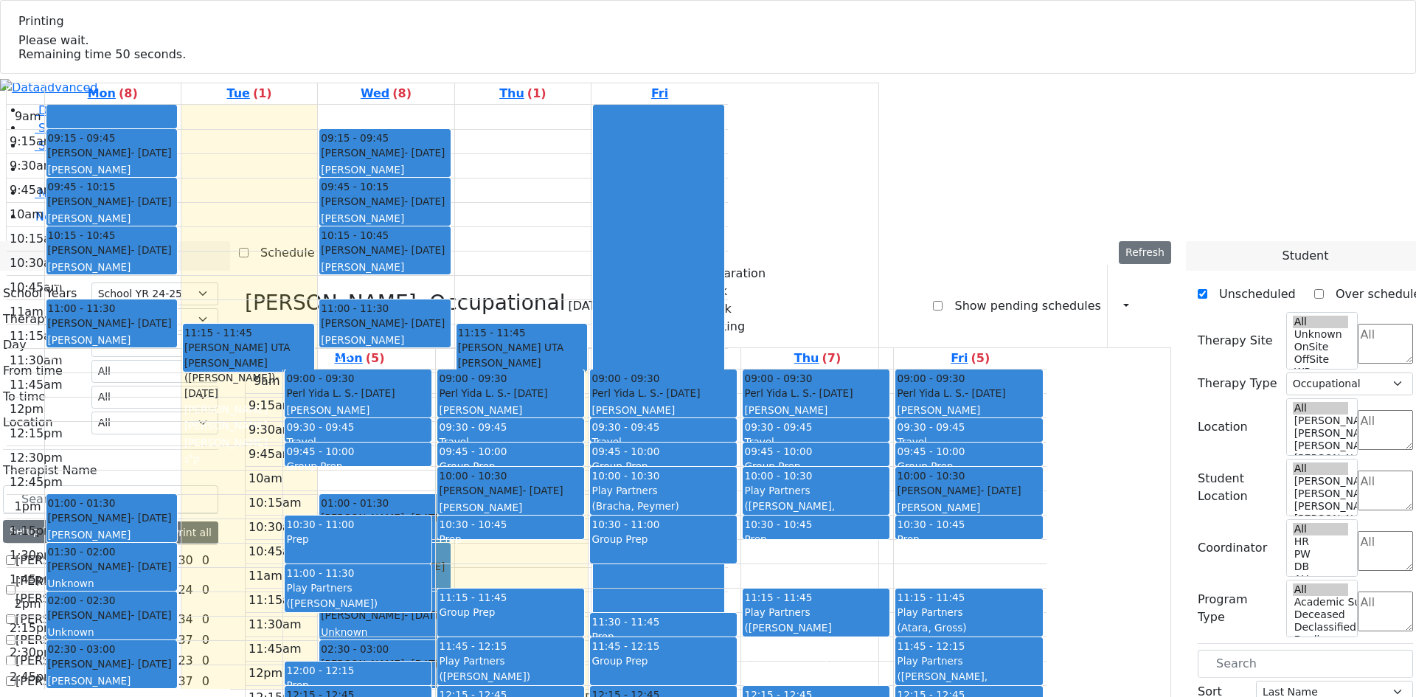
drag, startPoint x: 925, startPoint y: 478, endPoint x: 925, endPoint y: 491, distance: 13.3
click at [925, 505] on div "9am 9:15am 9:30am 9:45am 10am 10:15am 10:30am 10:45am 11am 11:15am 11:30am 11:4…" at bounding box center [646, 661] width 801 height 584
drag, startPoint x: 766, startPoint y: 543, endPoint x: 638, endPoint y: 469, distance: 148.3
click at [638, 469] on div "9am 9:15am 9:30am 9:45am 10am 10:15am 10:30am 10:45am 11am 11:15am 11:30am 11:4…" at bounding box center [646, 661] width 801 height 584
drag, startPoint x: 672, startPoint y: 539, endPoint x: 707, endPoint y: 529, distance: 36.9
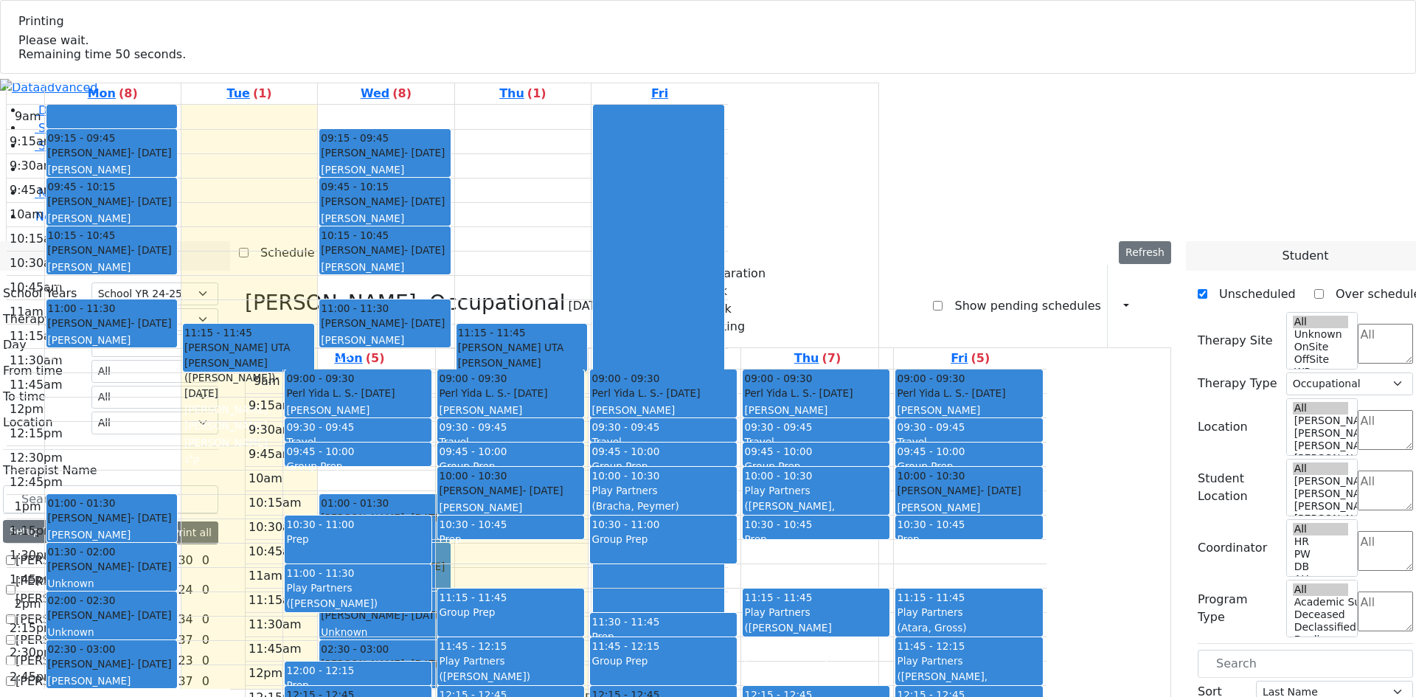
drag, startPoint x: 764, startPoint y: 534, endPoint x: 764, endPoint y: 542, distance: 8.1
click at [764, 542] on div "9am 9:15am 9:30am 9:45am 10am 10:15am 10:30am 10:45am 11am 11:15am 11:30am 11:4…" at bounding box center [646, 661] width 801 height 584
click at [701, 545] on div "9am 9:15am 9:30am 9:45am 10am 10:15am 10:30am 10:45am 11am 11:15am 11:30am 11:4…" at bounding box center [646, 661] width 801 height 584
click at [666, 531] on div "9am 9:15am 9:30am 9:45am 10am 10:15am 10:30am 10:45am 11am 11:15am 11:30am 11:4…" at bounding box center [646, 661] width 801 height 584
drag, startPoint x: 626, startPoint y: 478, endPoint x: 623, endPoint y: 501, distance: 23.0
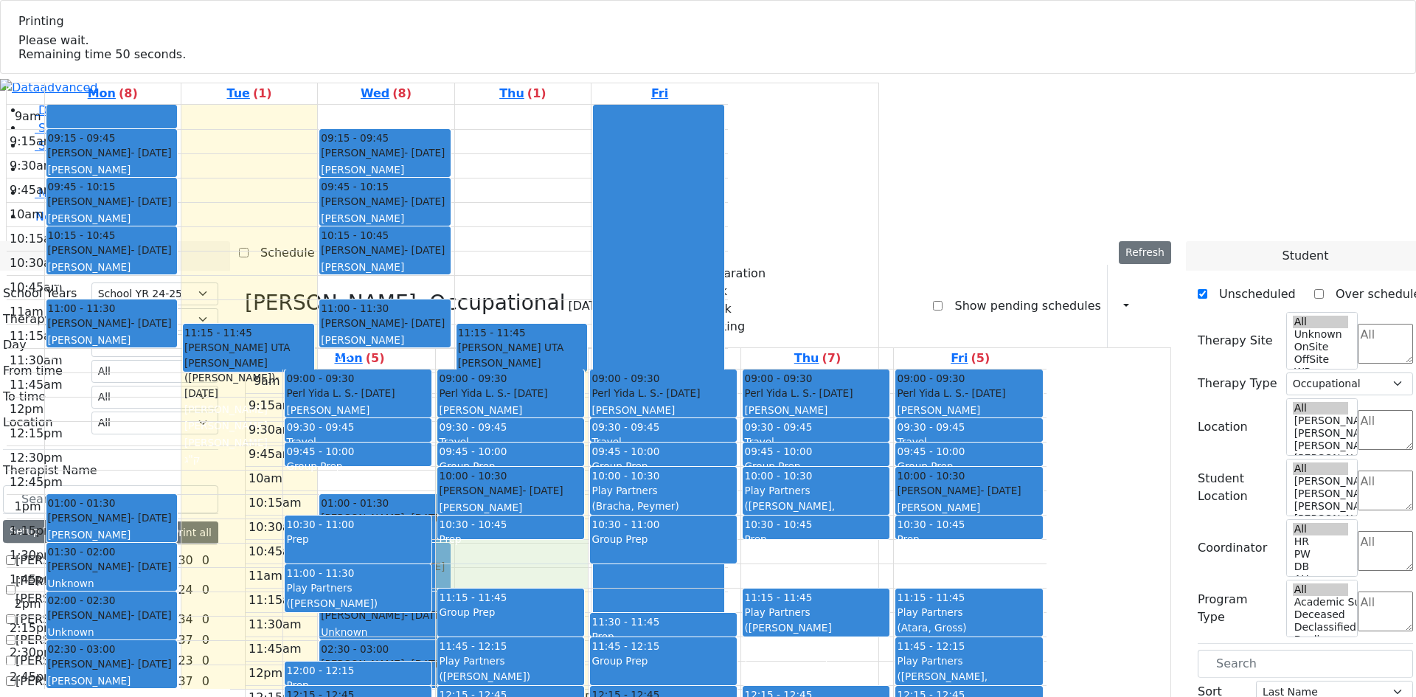
drag, startPoint x: 639, startPoint y: 279, endPoint x: 644, endPoint y: 307, distance: 29.2
click at [644, 369] on div "9am 9:15am 9:30am 9:45am 10am 10:15am 10:30am 10:45am 11am 11:15am 11:30am 11:4…" at bounding box center [646, 661] width 801 height 584
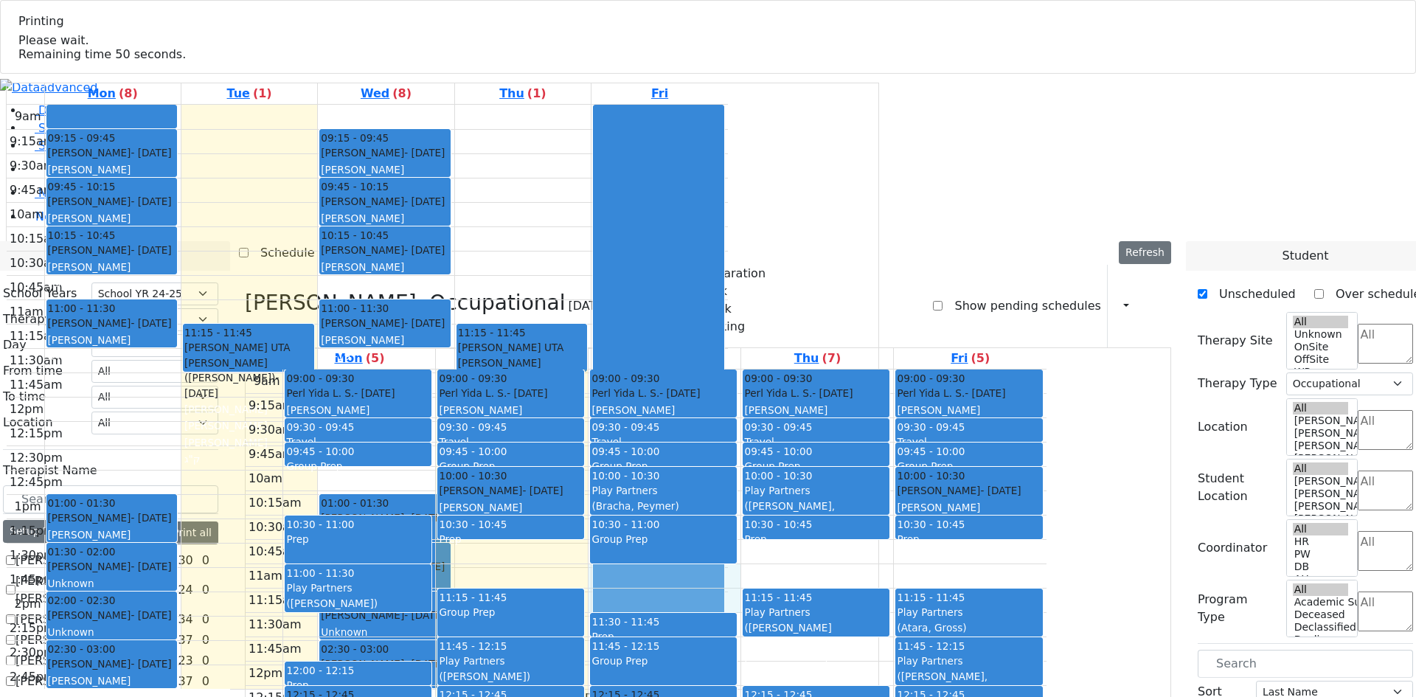
drag, startPoint x: 784, startPoint y: 308, endPoint x: 783, endPoint y: 332, distance: 23.6
click at [783, 369] on div "9am 9:15am 9:30am 9:45am 10am 10:15am 10:30am 10:45am 11am 11:15am 11:30am 11:4…" at bounding box center [646, 661] width 801 height 584
drag, startPoint x: 663, startPoint y: 495, endPoint x: 580, endPoint y: 386, distance: 136.7
click at [660, 552] on div "9am 9:15am 9:30am 9:45am 10am 10:15am 10:30am 10:45am 11am 11:15am 11:30am 11:4…" at bounding box center [646, 661] width 801 height 584
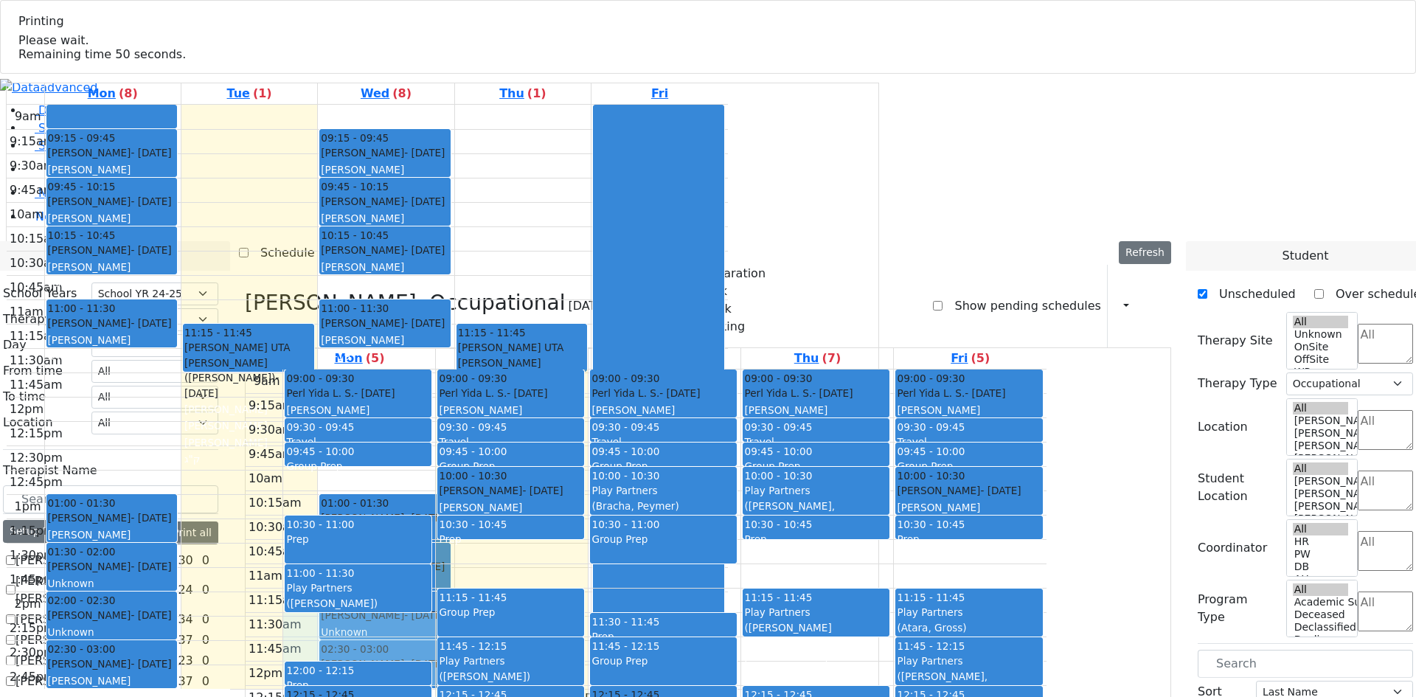
drag, startPoint x: 529, startPoint y: 374, endPoint x: 529, endPoint y: 385, distance: 11.1
click at [529, 385] on div "9am 9:15am 9:30am 9:45am 10am 10:15am 10:30am 10:45am 11am 11:15am 11:30am 11:4…" at bounding box center [646, 661] width 801 height 584
